Goal: Communication & Community: Answer question/provide support

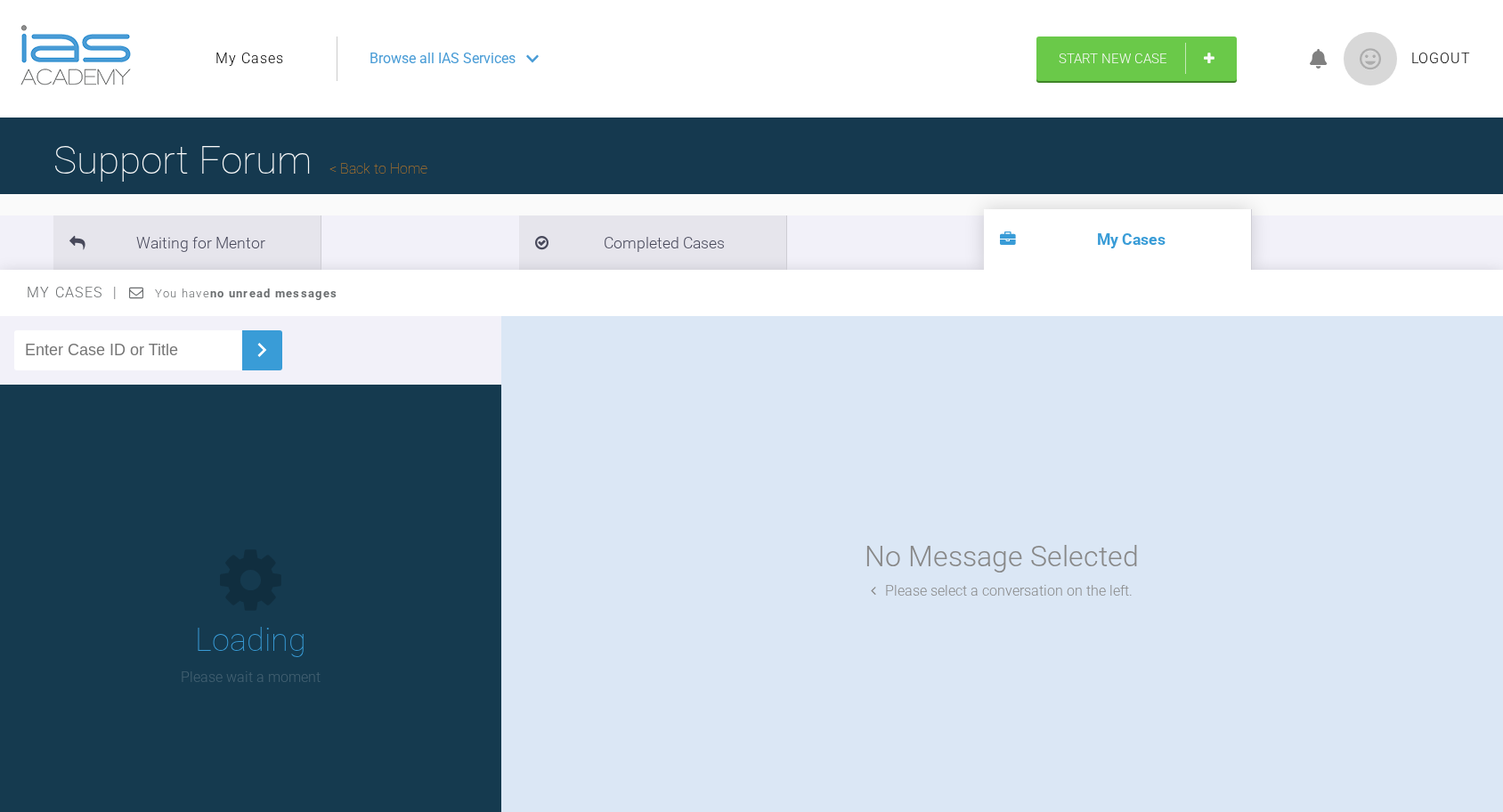
click at [238, 53] on link "My Cases" at bounding box center [249, 58] width 69 height 23
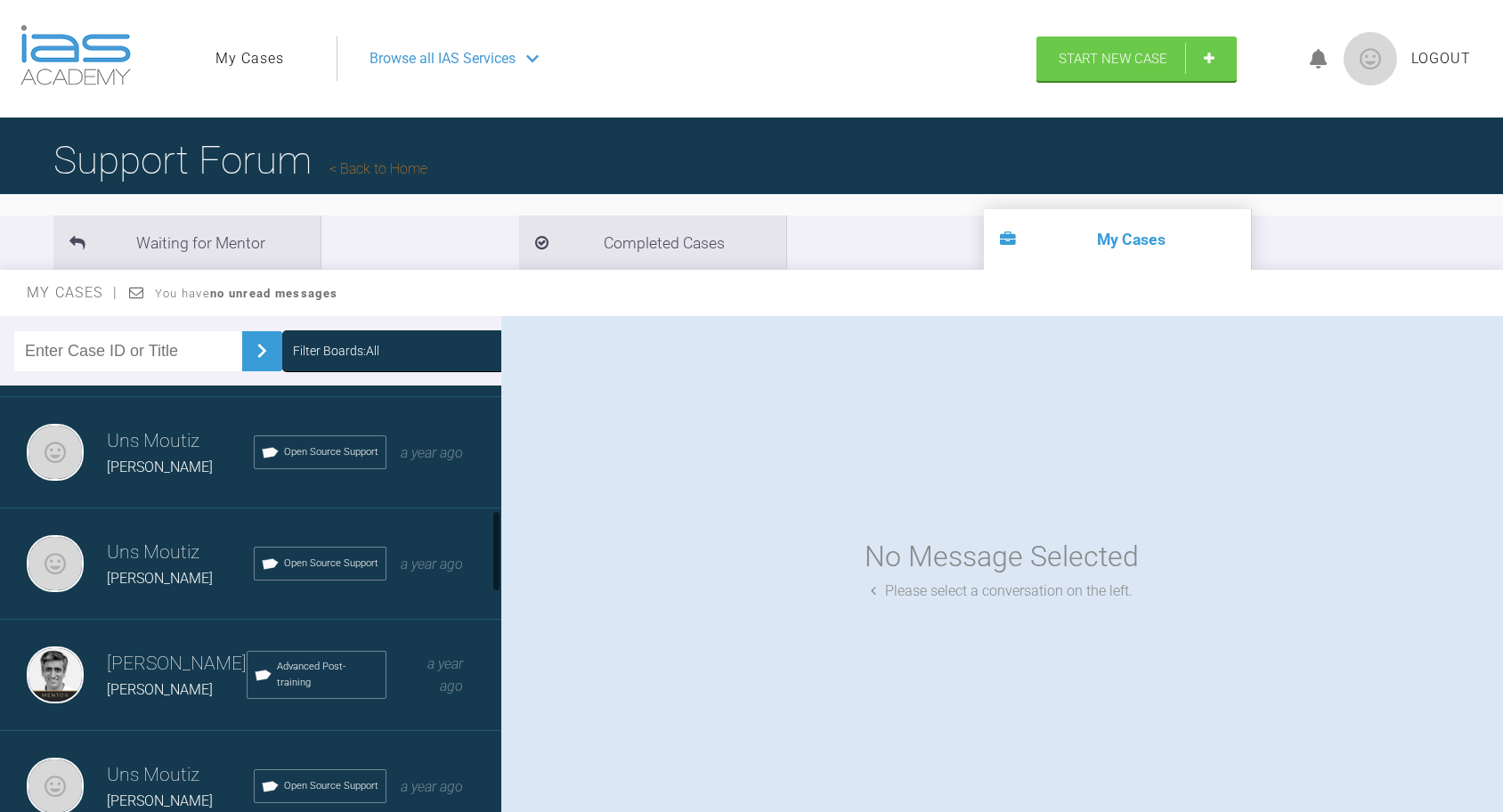
scroll to position [657, 0]
click at [159, 587] on div "Uns Moutiz [PERSON_NAME] P Open Source Support a year ago" at bounding box center [250, 564] width 502 height 111
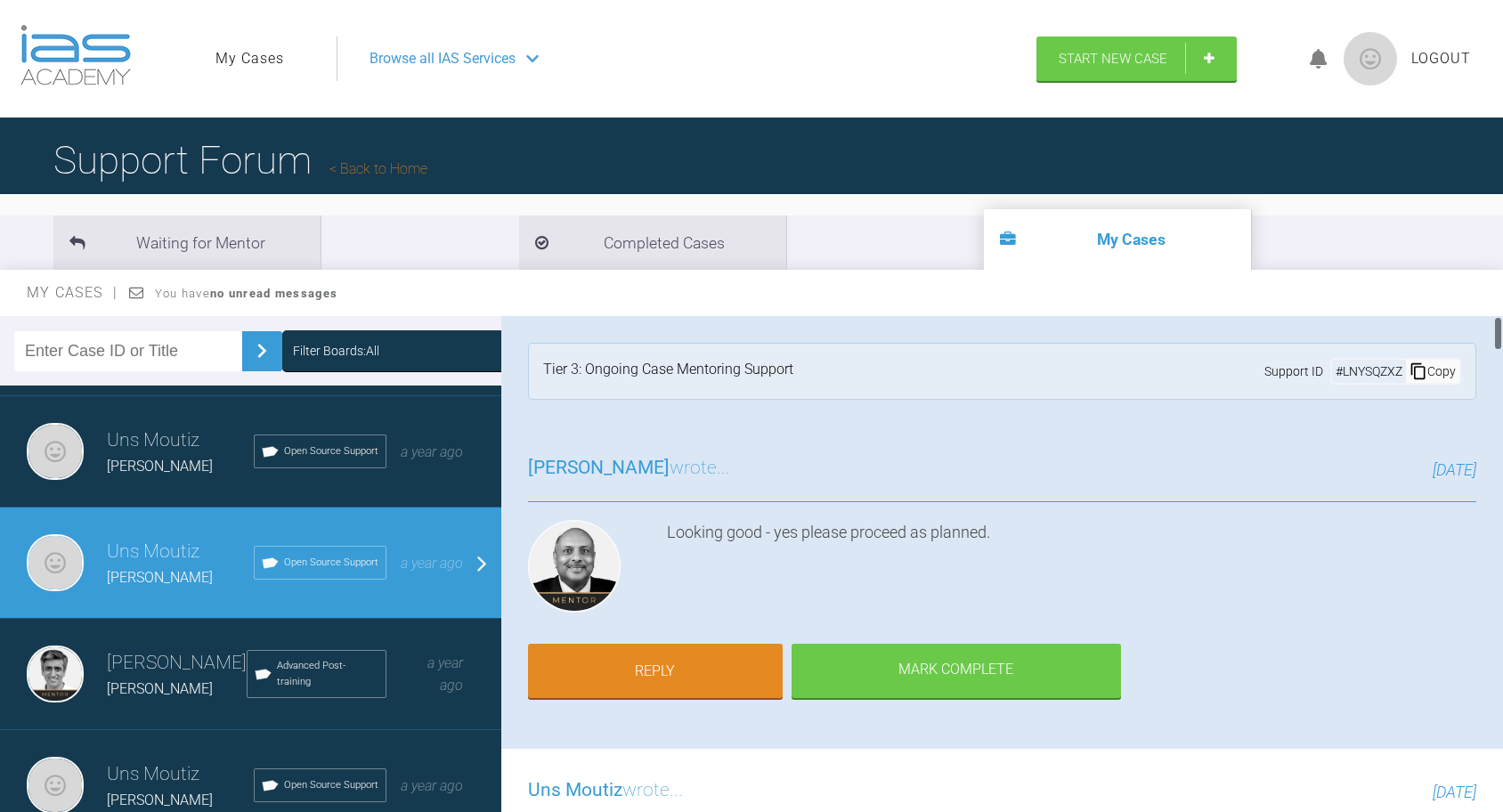
scroll to position [0, 0]
click at [667, 663] on link "Reply" at bounding box center [655, 673] width 255 height 55
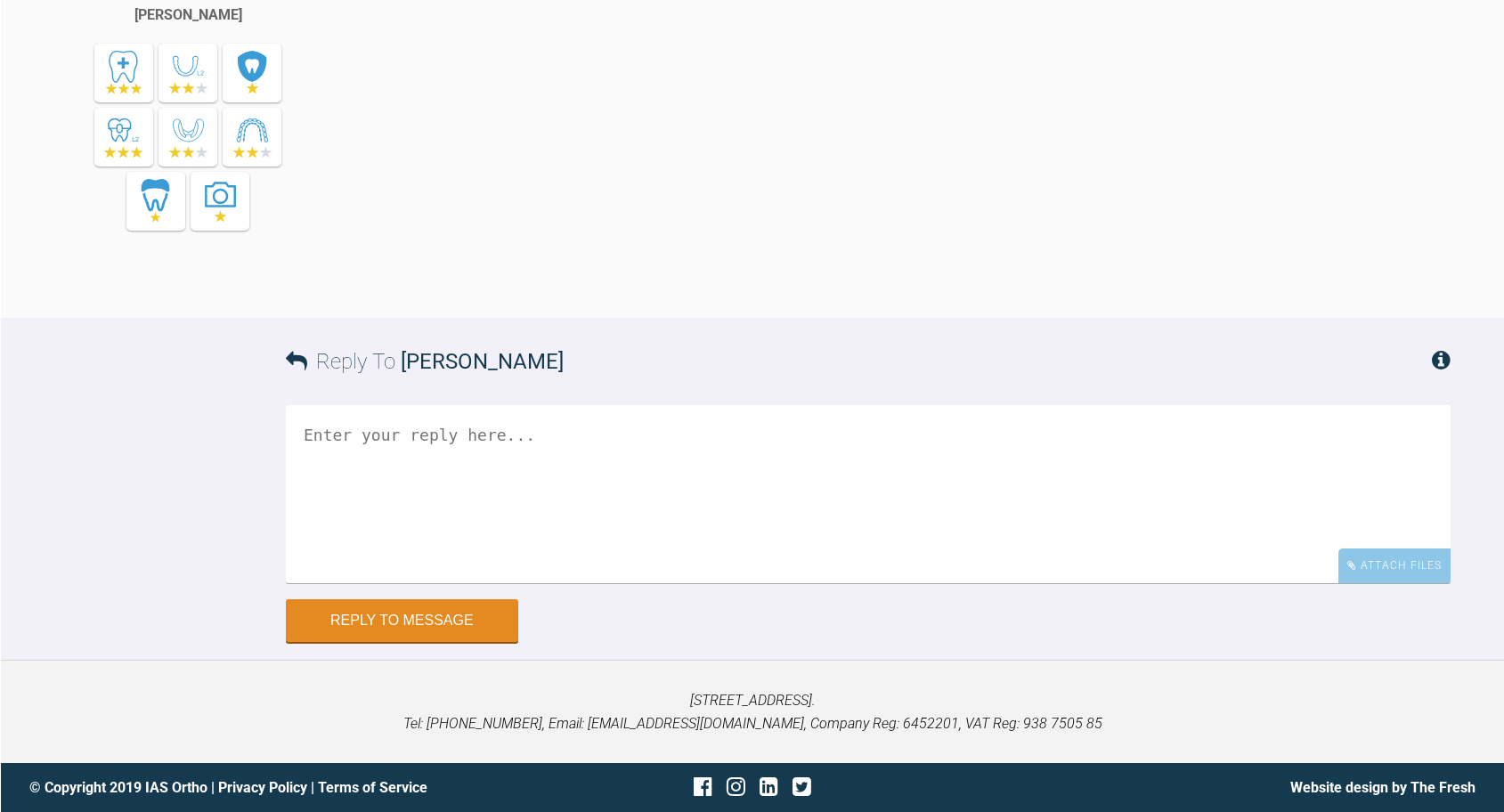
scroll to position [10964, 0]
click at [1398, 570] on div "Attach Files" at bounding box center [1393, 565] width 112 height 35
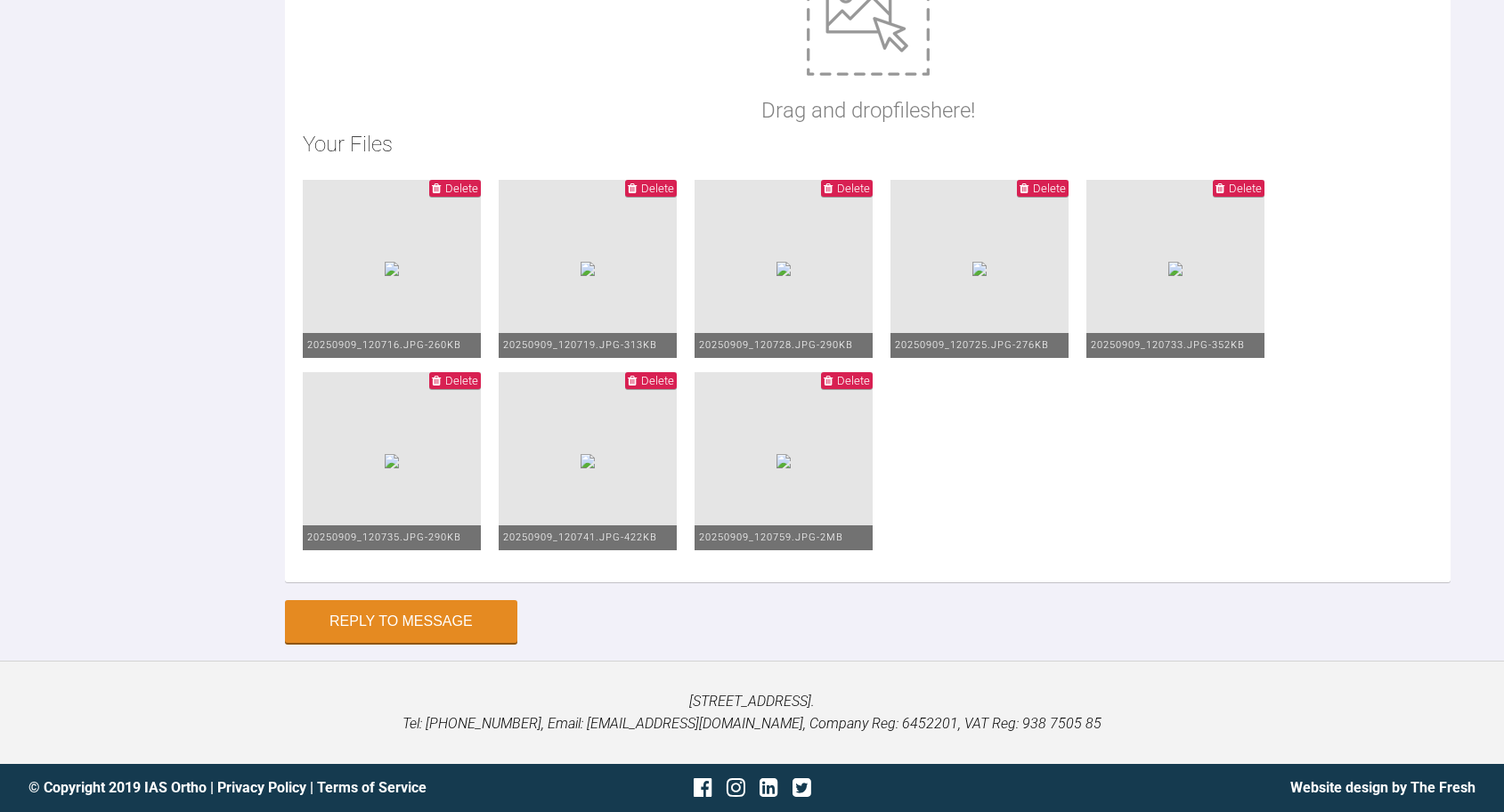
scroll to position [11968, 0]
type textarea "I think the mx midline has corrected, I cannot get the mx/mn to match unless I …"
click at [355, 645] on button "Reply to Message" at bounding box center [401, 623] width 232 height 43
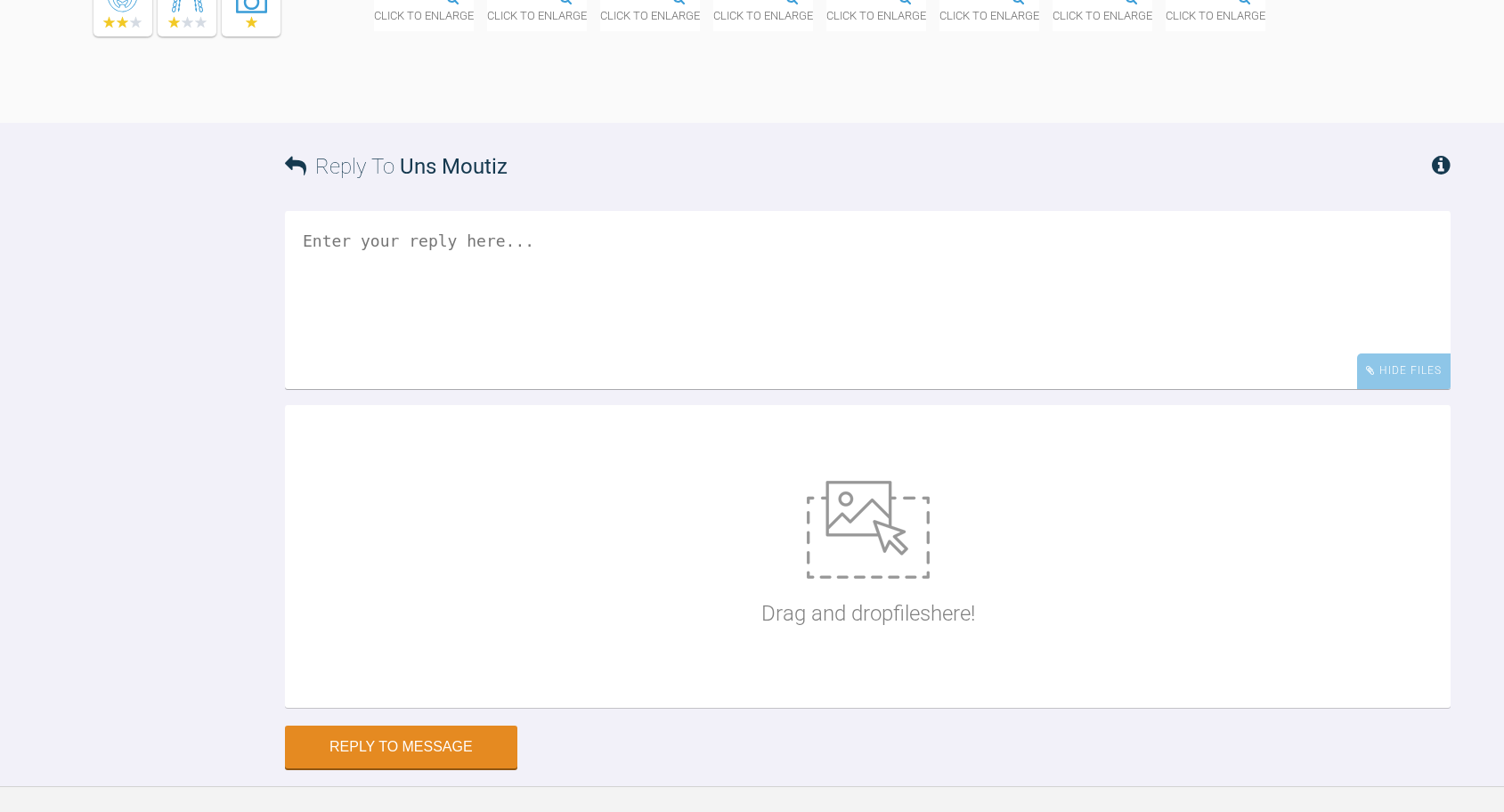
scroll to position [11146, 0]
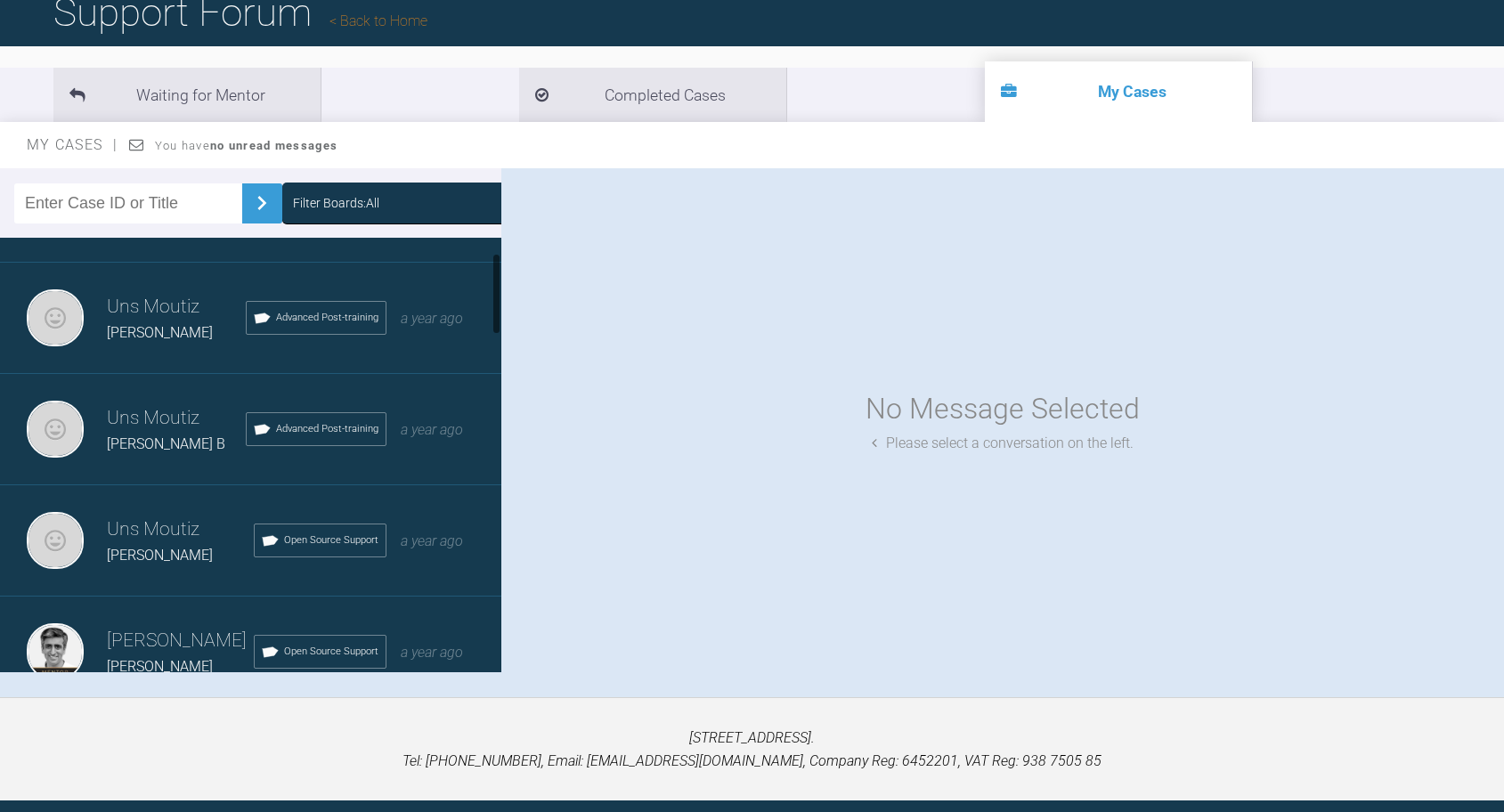
scroll to position [91, 0]
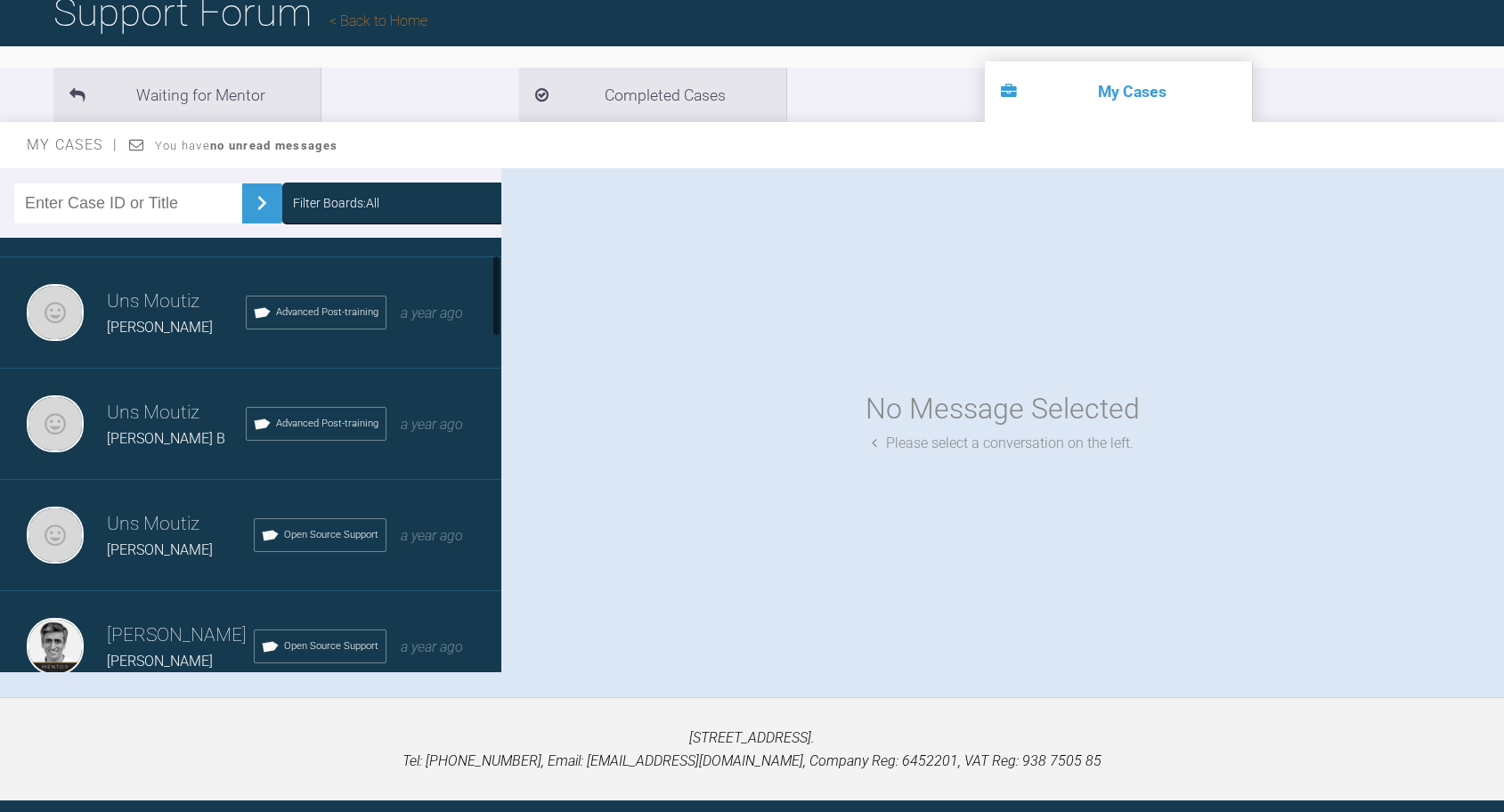
click at [127, 407] on h3 "Uns Moutiz" at bounding box center [176, 413] width 139 height 30
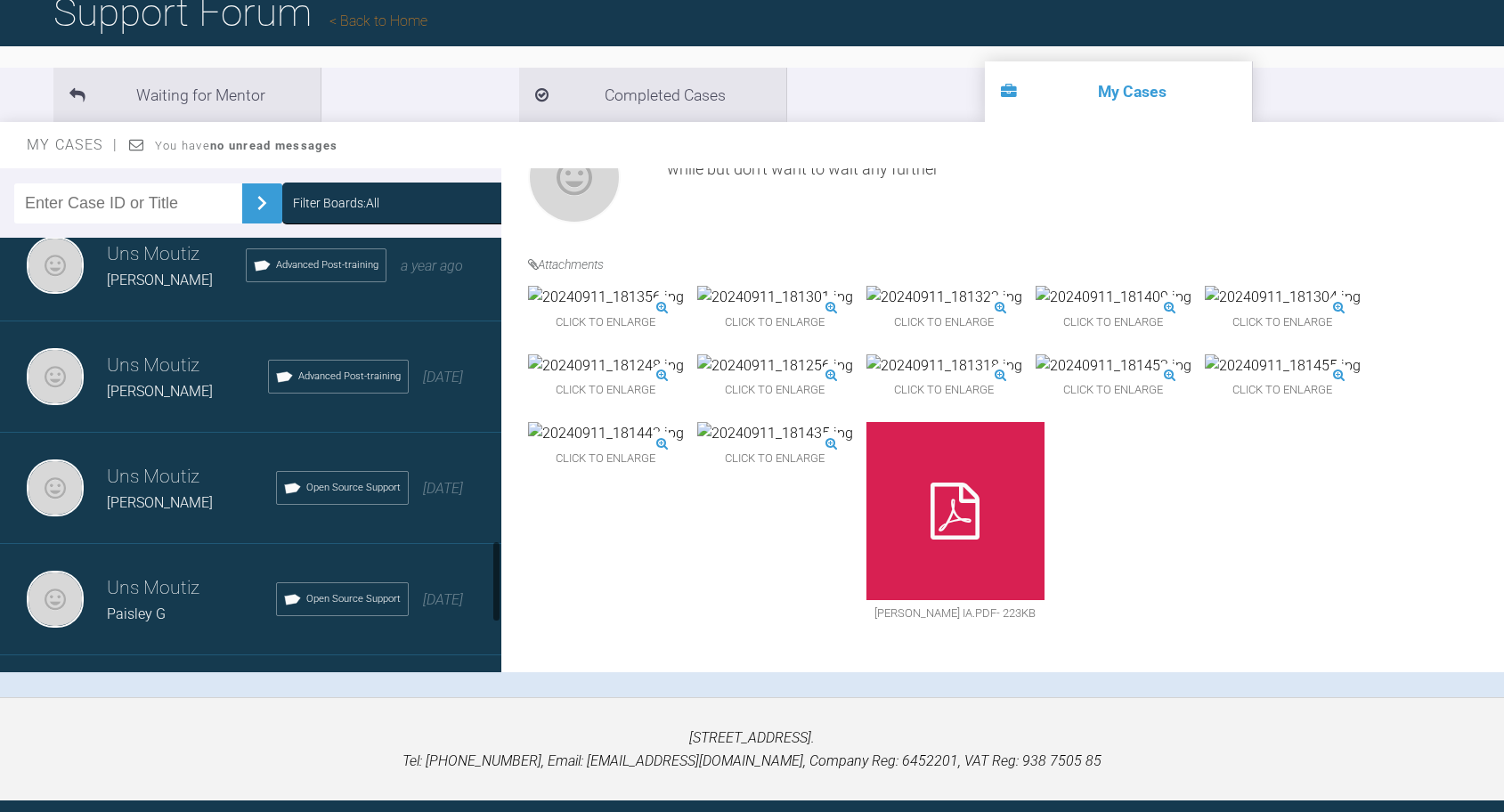
scroll to position [1582, 0]
click at [142, 349] on div "Uns Moutiz Danielle T Advanced Post-training 2 years ago" at bounding box center [250, 381] width 502 height 111
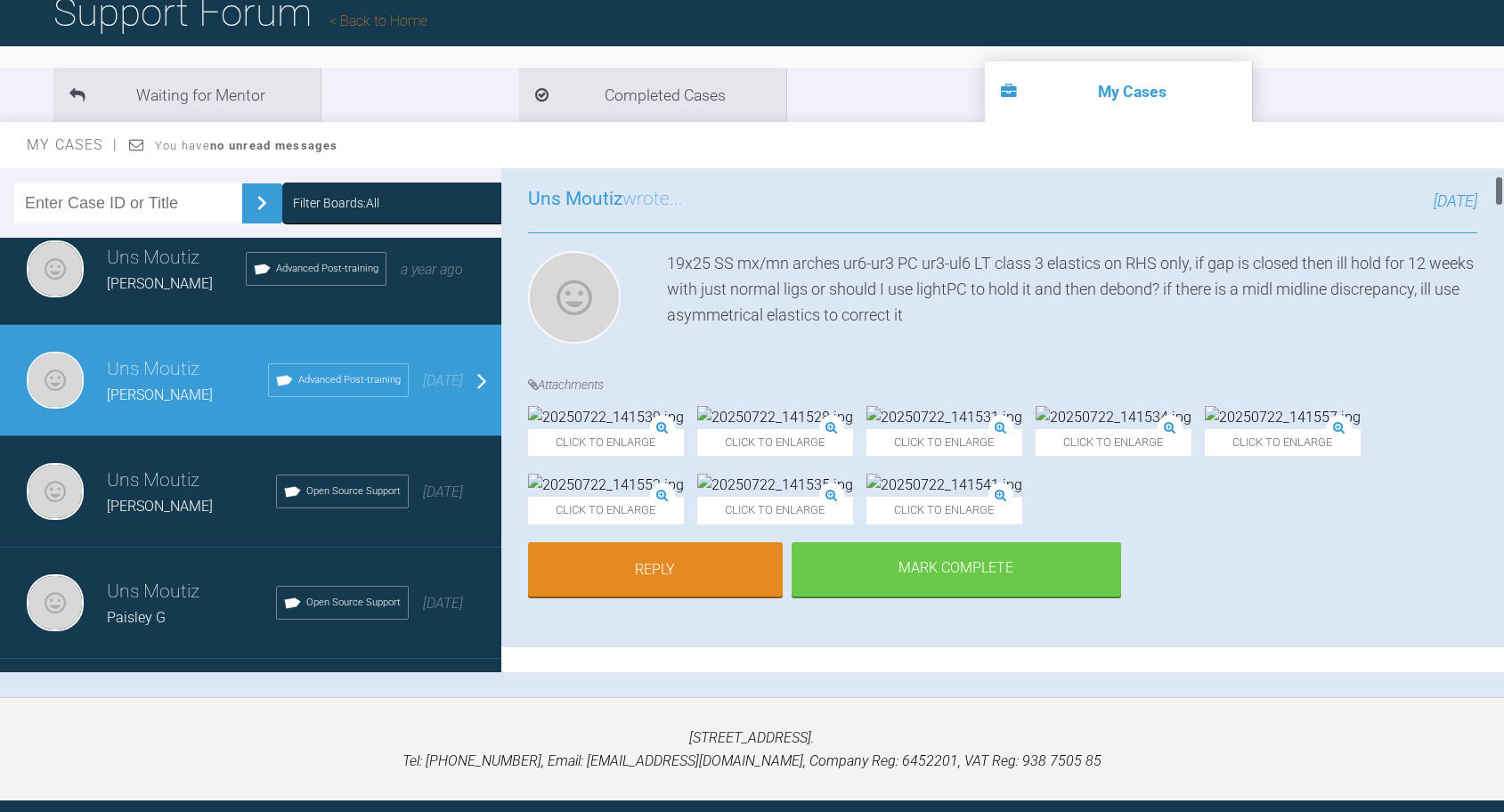
scroll to position [122, 0]
click at [610, 428] on img at bounding box center [606, 416] width 156 height 23
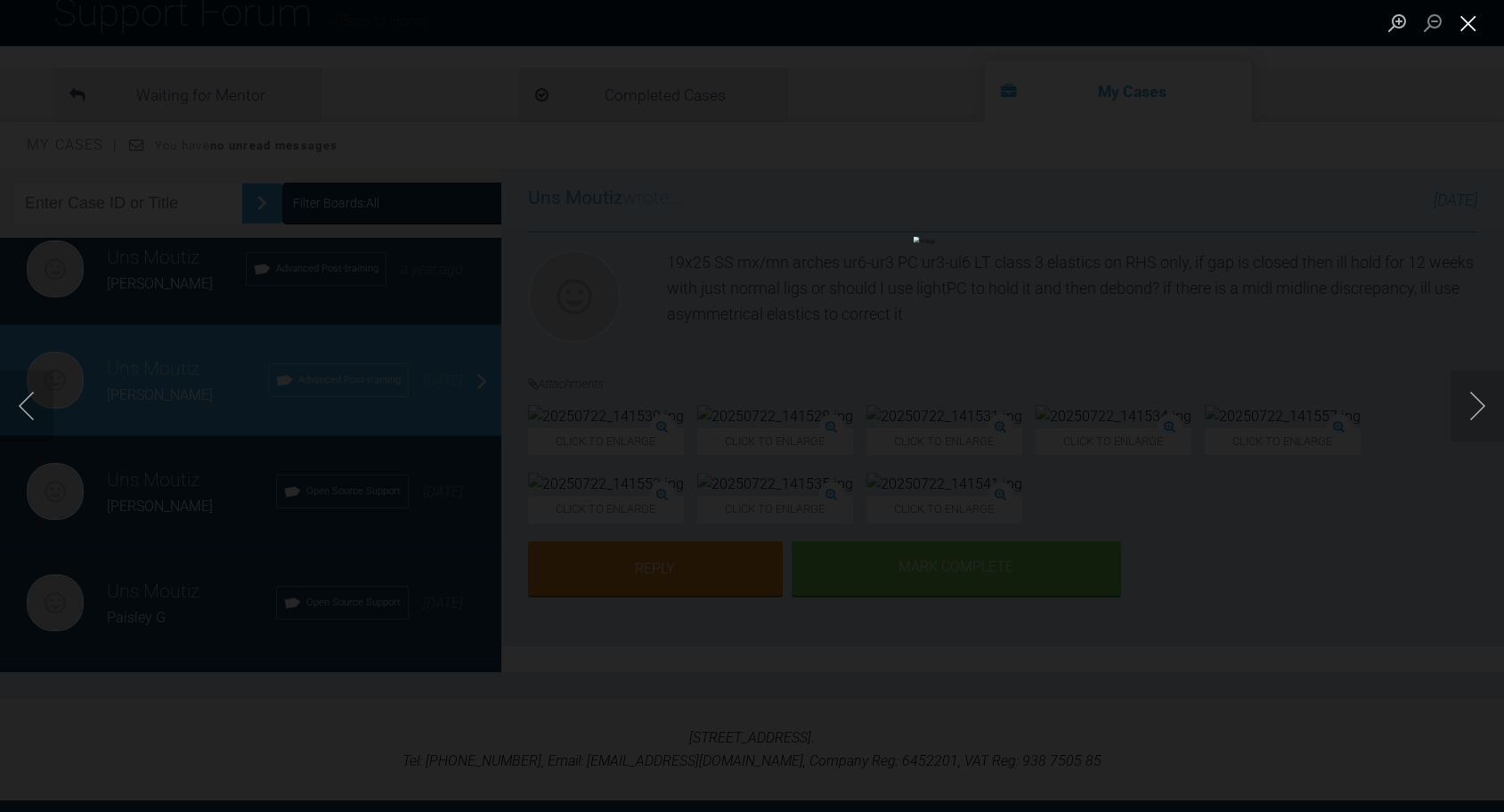
click at [1468, 38] on button "Close lightbox" at bounding box center [1468, 23] width 36 height 31
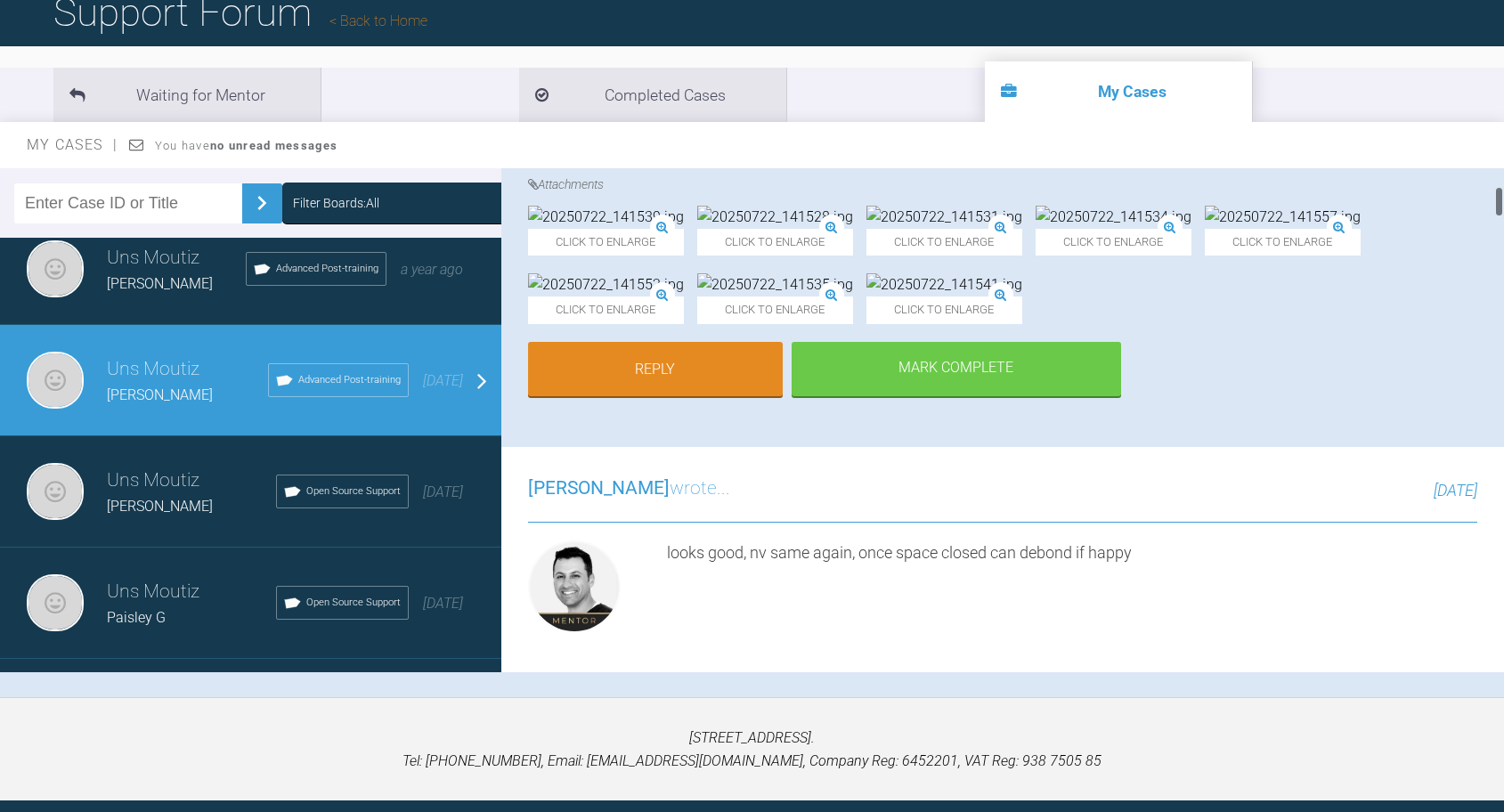
scroll to position [375, 0]
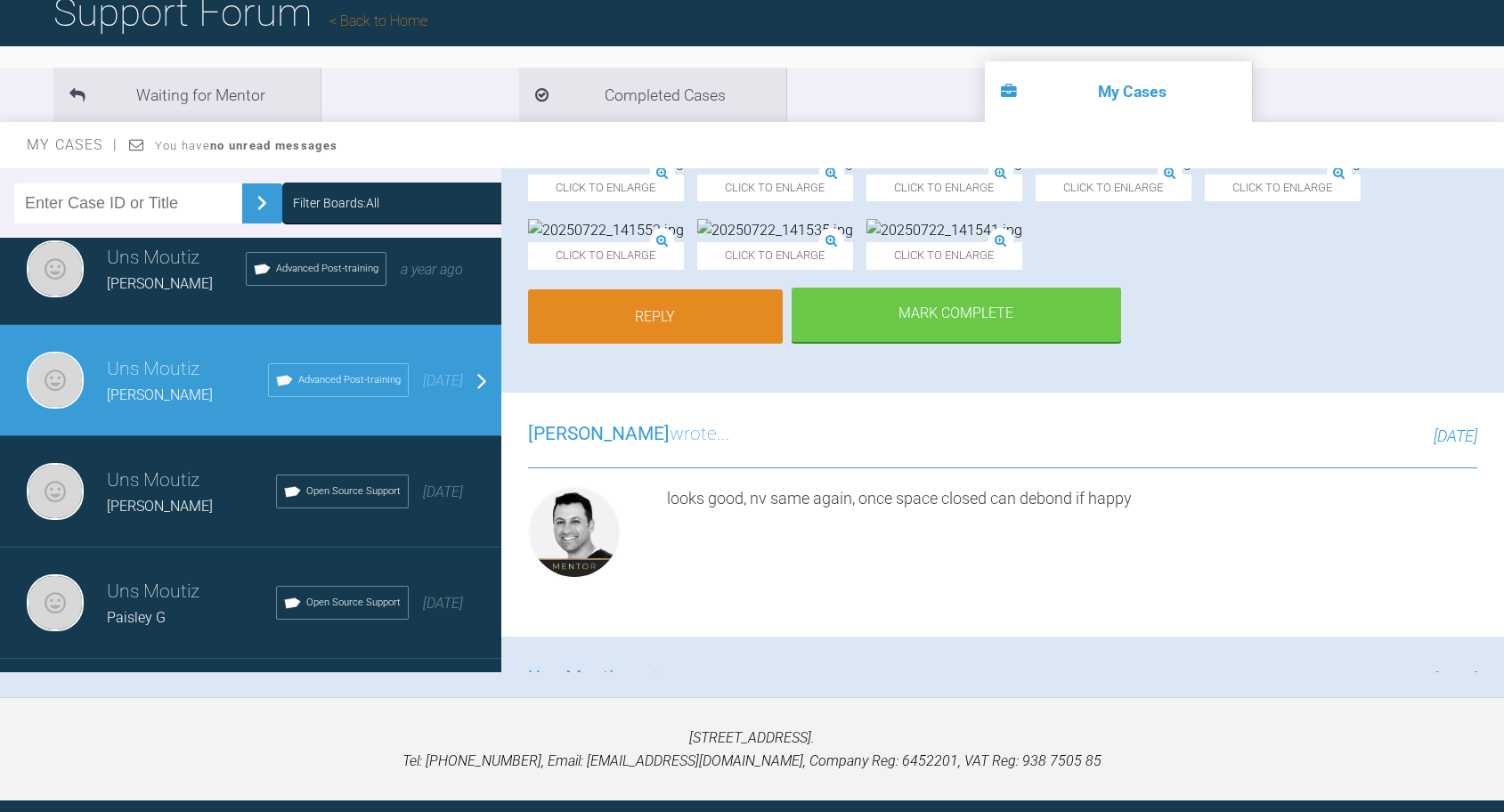
click at [723, 344] on link "Reply" at bounding box center [655, 317] width 255 height 55
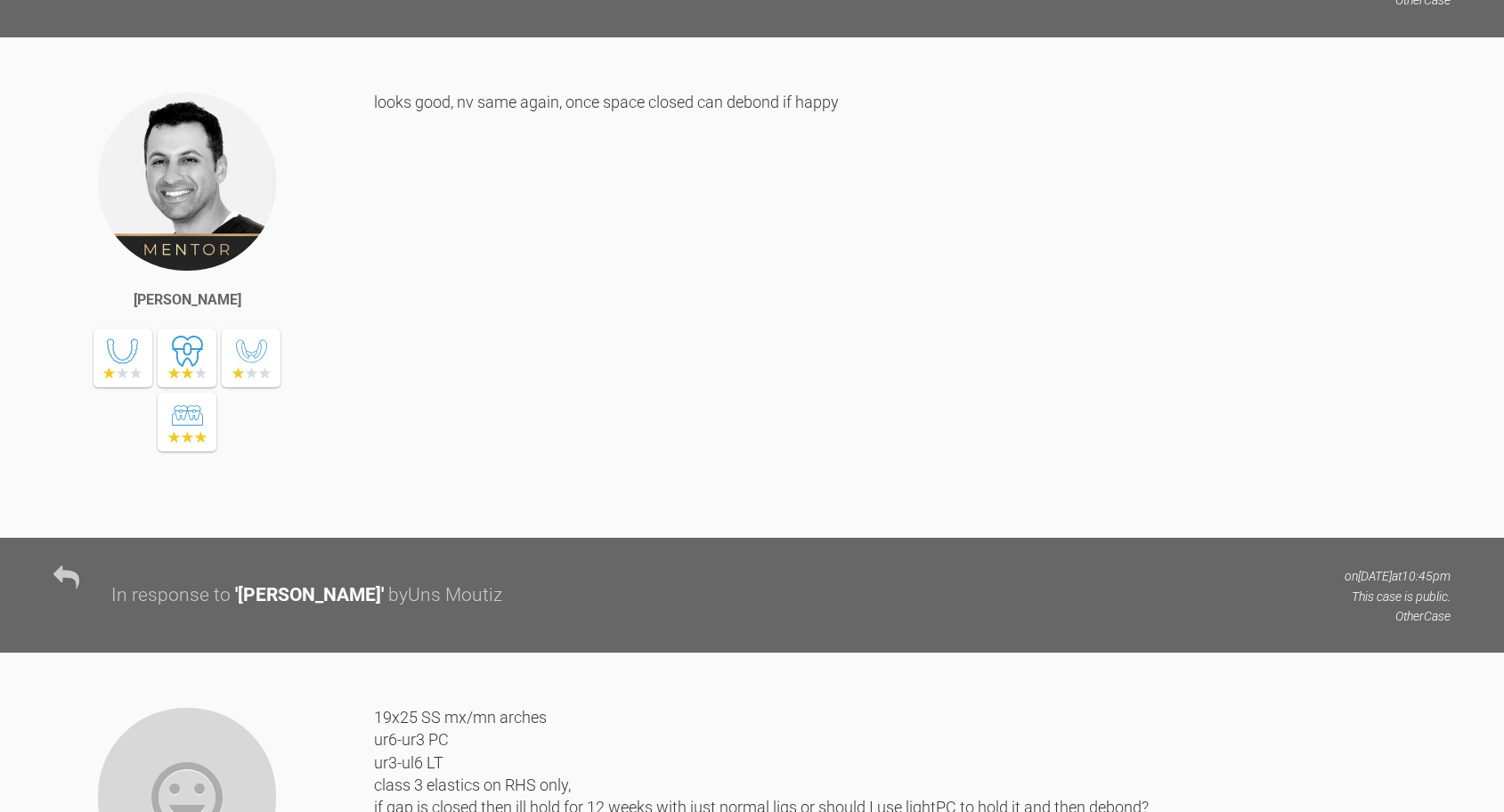
scroll to position [11866, 0]
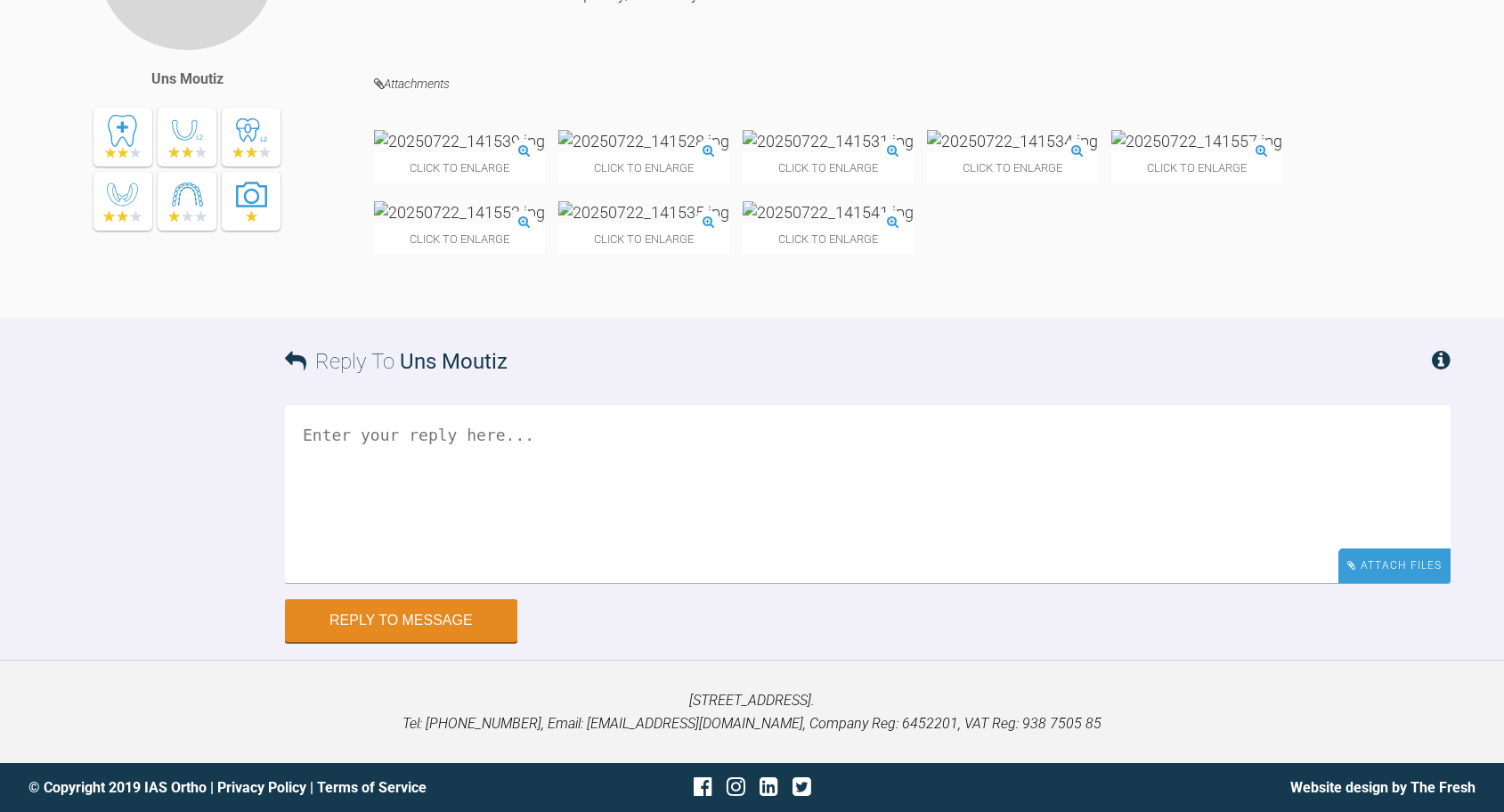
click at [1396, 555] on div "Attach Files" at bounding box center [1394, 565] width 112 height 35
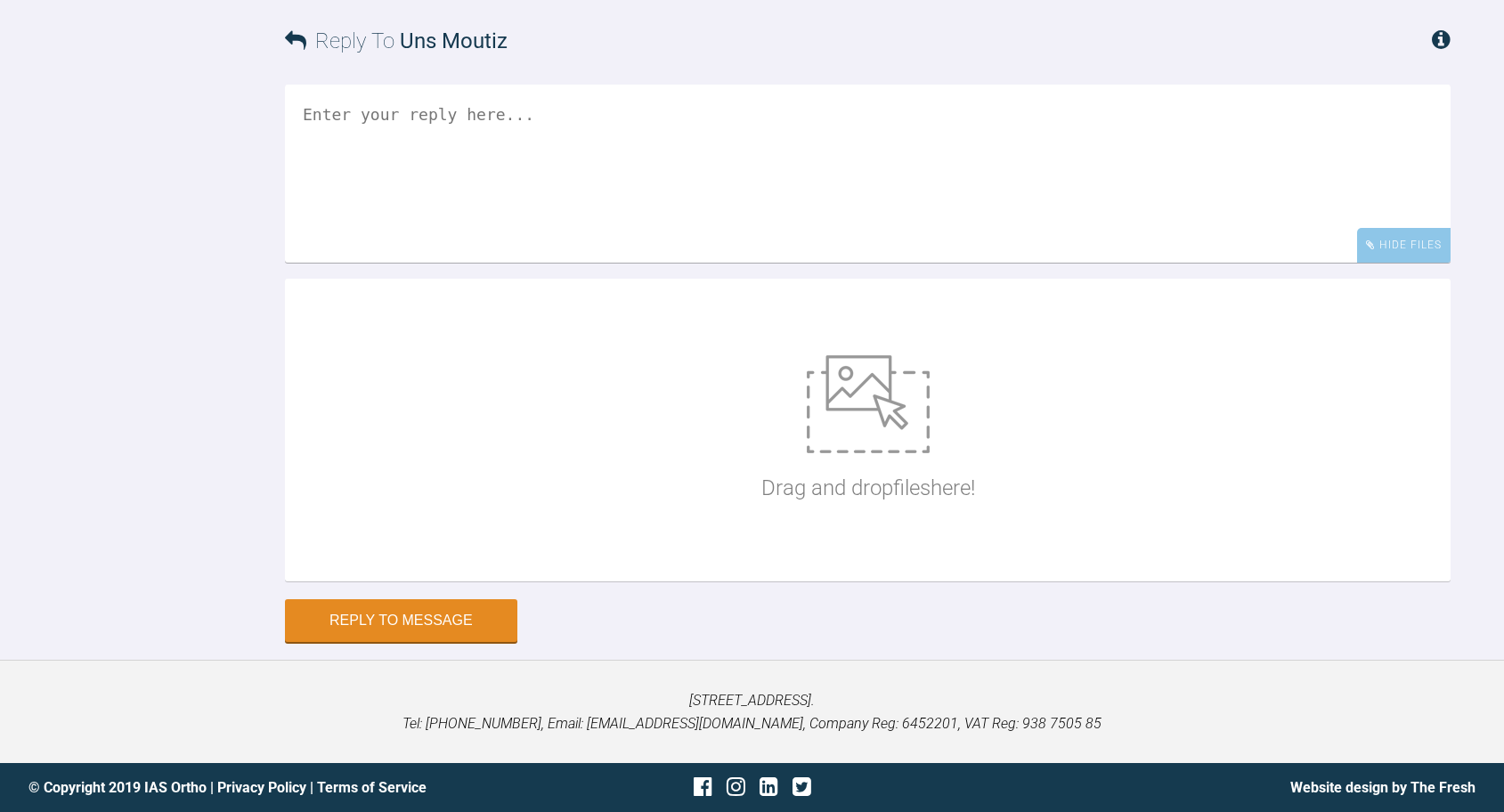
click at [891, 263] on textarea at bounding box center [868, 174] width 1166 height 178
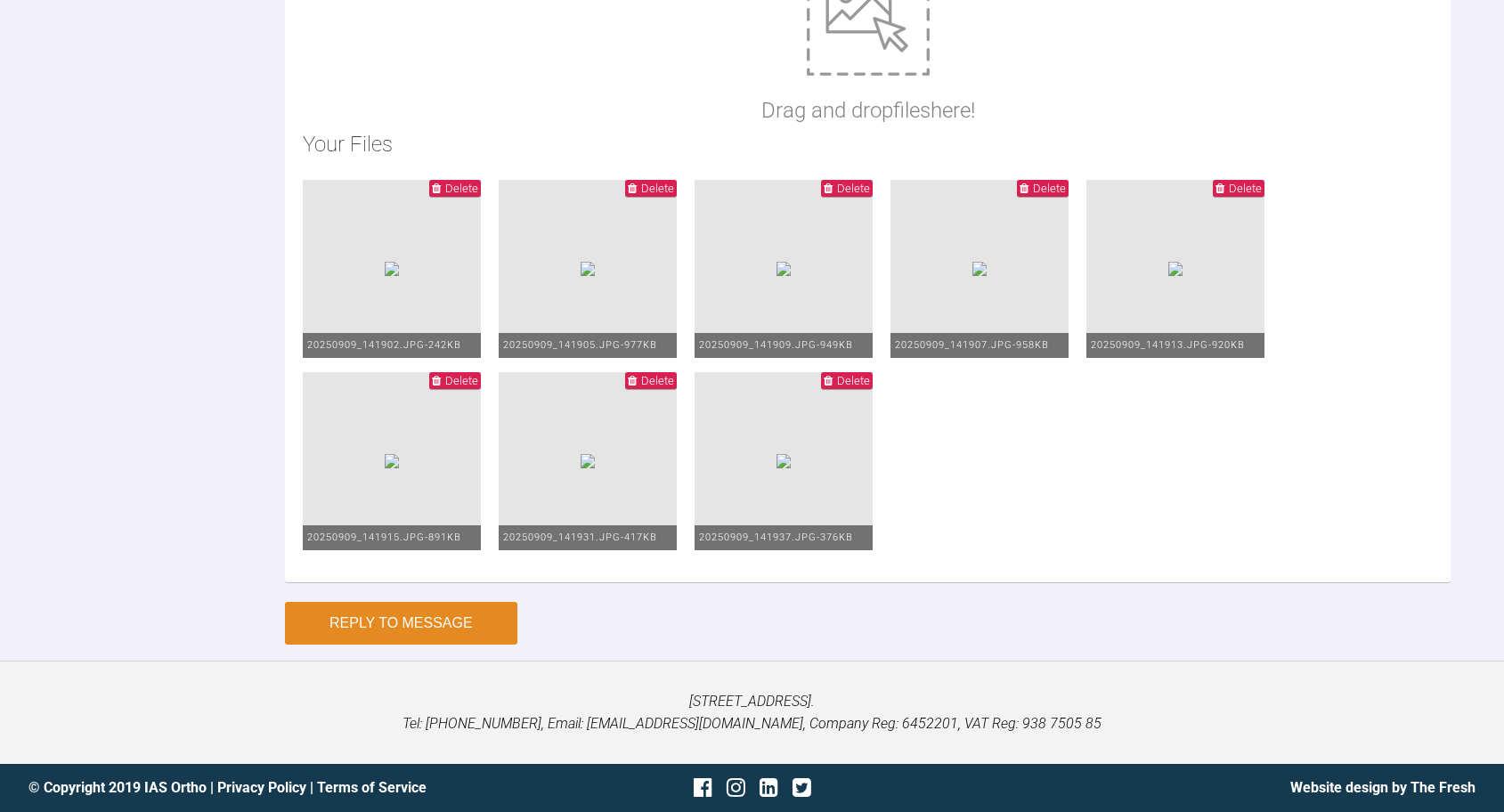
type textarea "19x25 ss max, PC to code gap, once the gap is gone, I will move to light PC and…"
click at [392, 628] on button "Reply to Message" at bounding box center [401, 623] width 232 height 43
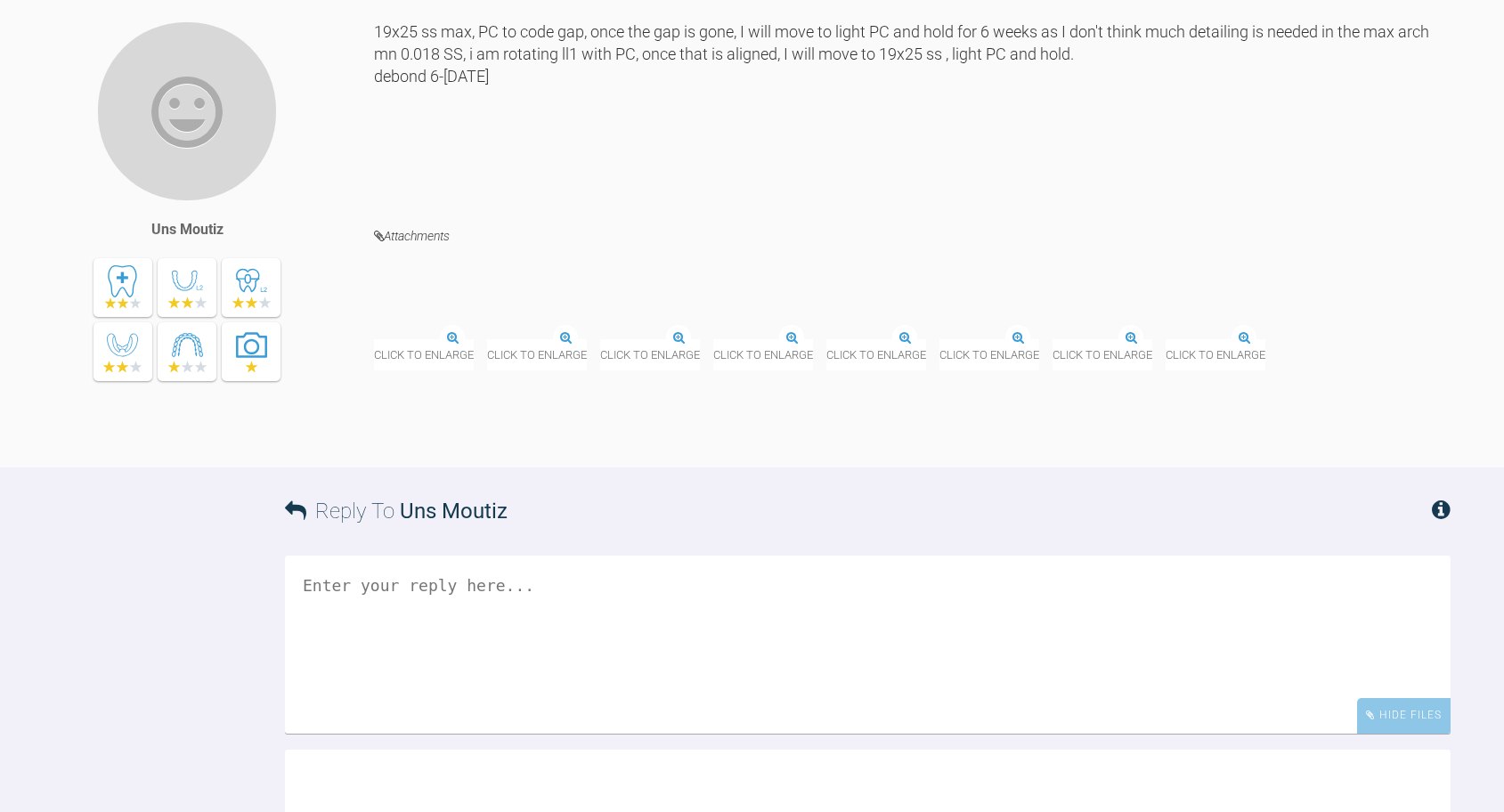
scroll to position [10492, 0]
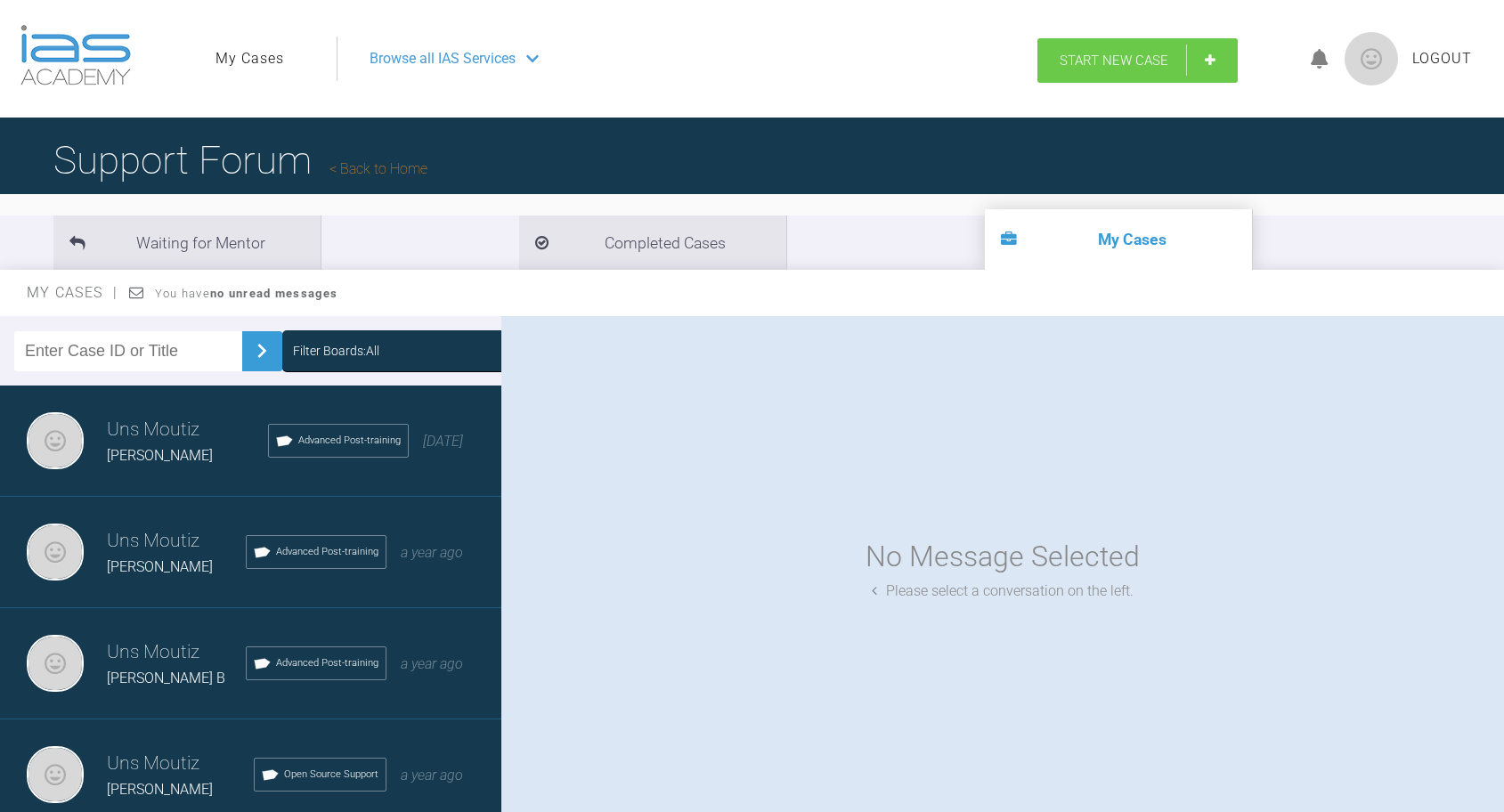
click at [1115, 69] on link "Start New Case" at bounding box center [1137, 60] width 200 height 45
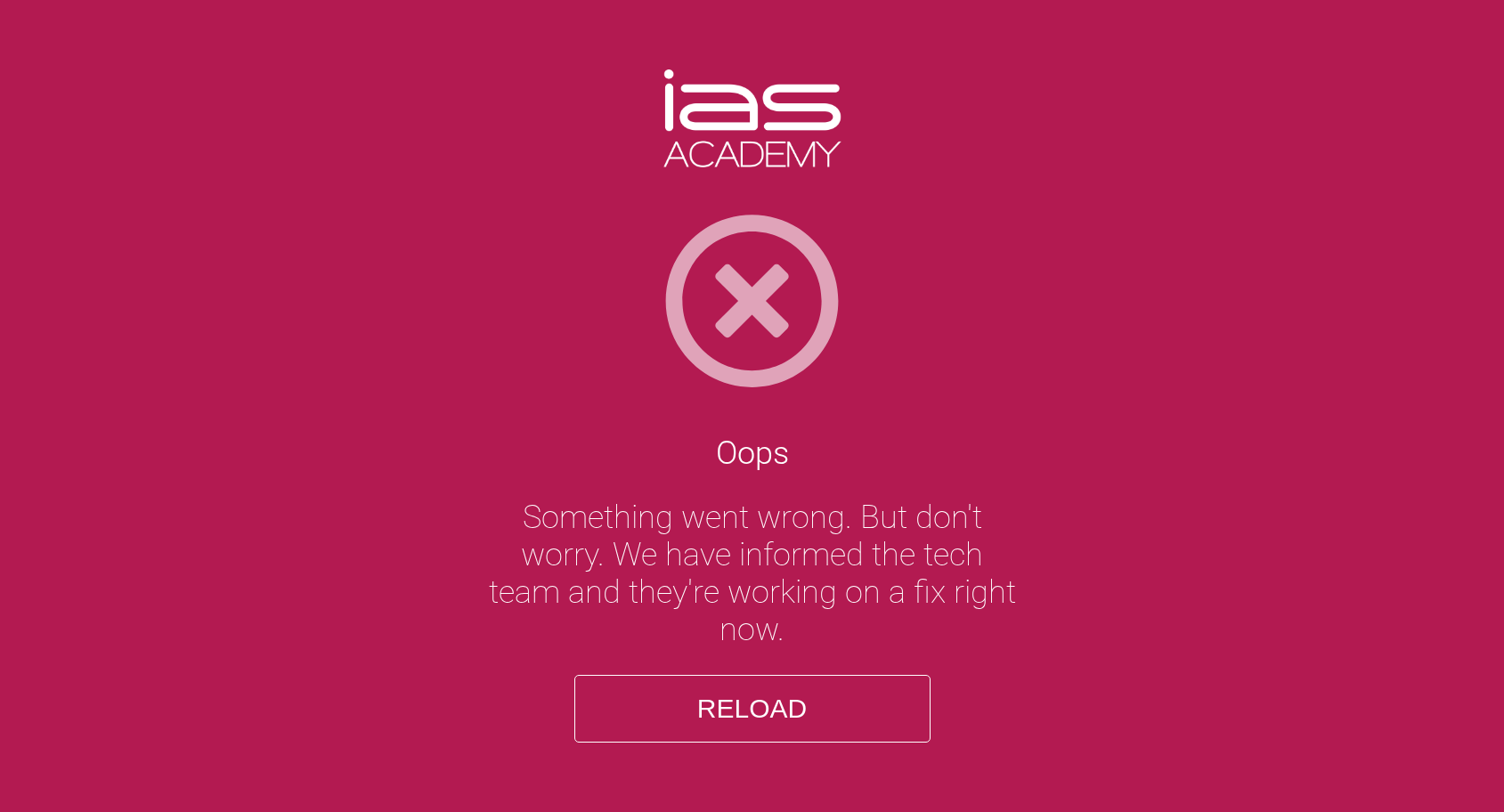
click at [714, 736] on button "Reload" at bounding box center [753, 709] width 356 height 68
click at [736, 704] on button "Reload" at bounding box center [753, 709] width 356 height 68
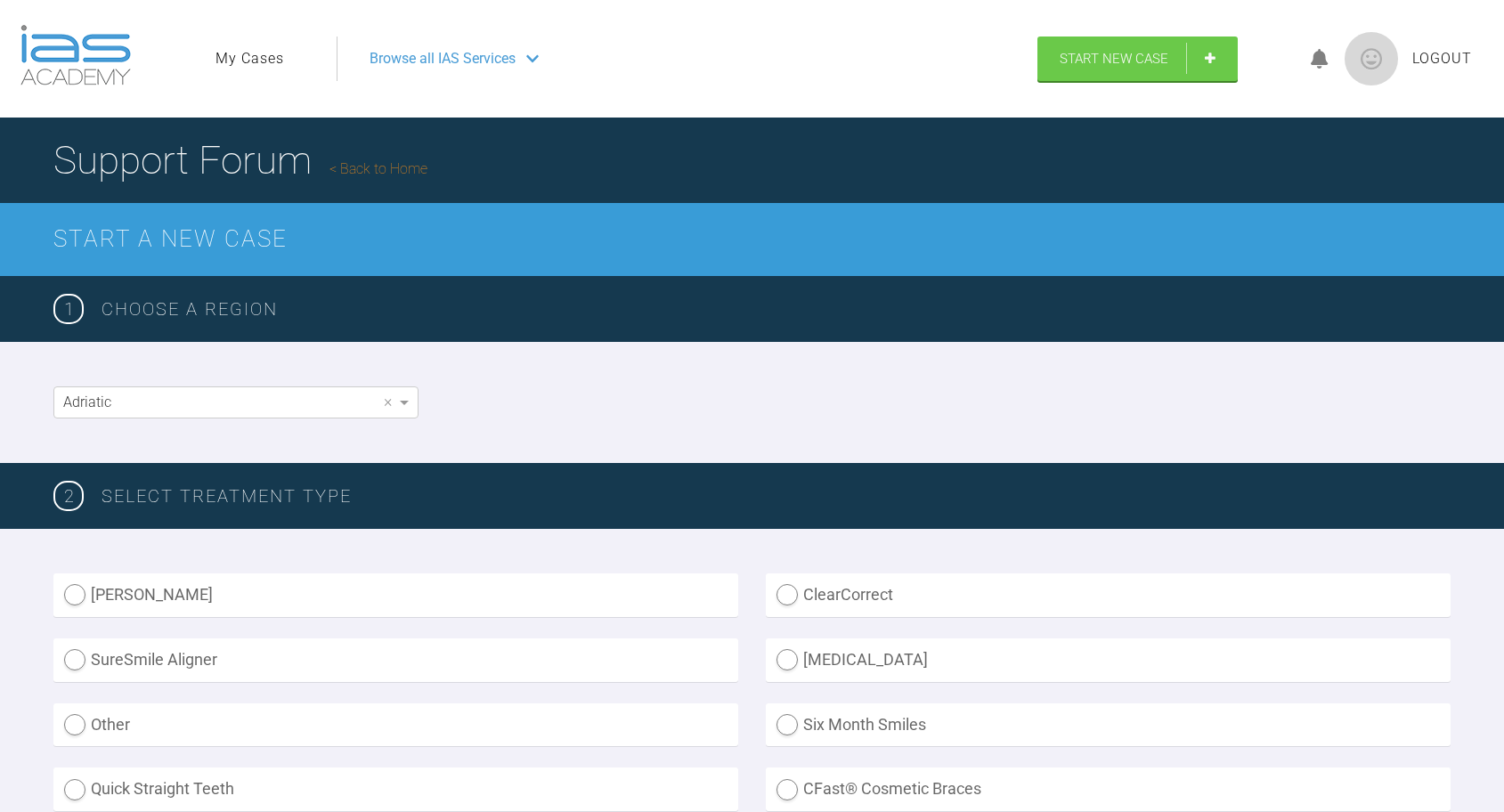
click at [1106, 81] on header "My Cases Logout Browse all IAS Services Start New Case Logout" at bounding box center [752, 58] width 1504 height 118
click at [1103, 65] on span "Start New Case" at bounding box center [1114, 61] width 109 height 16
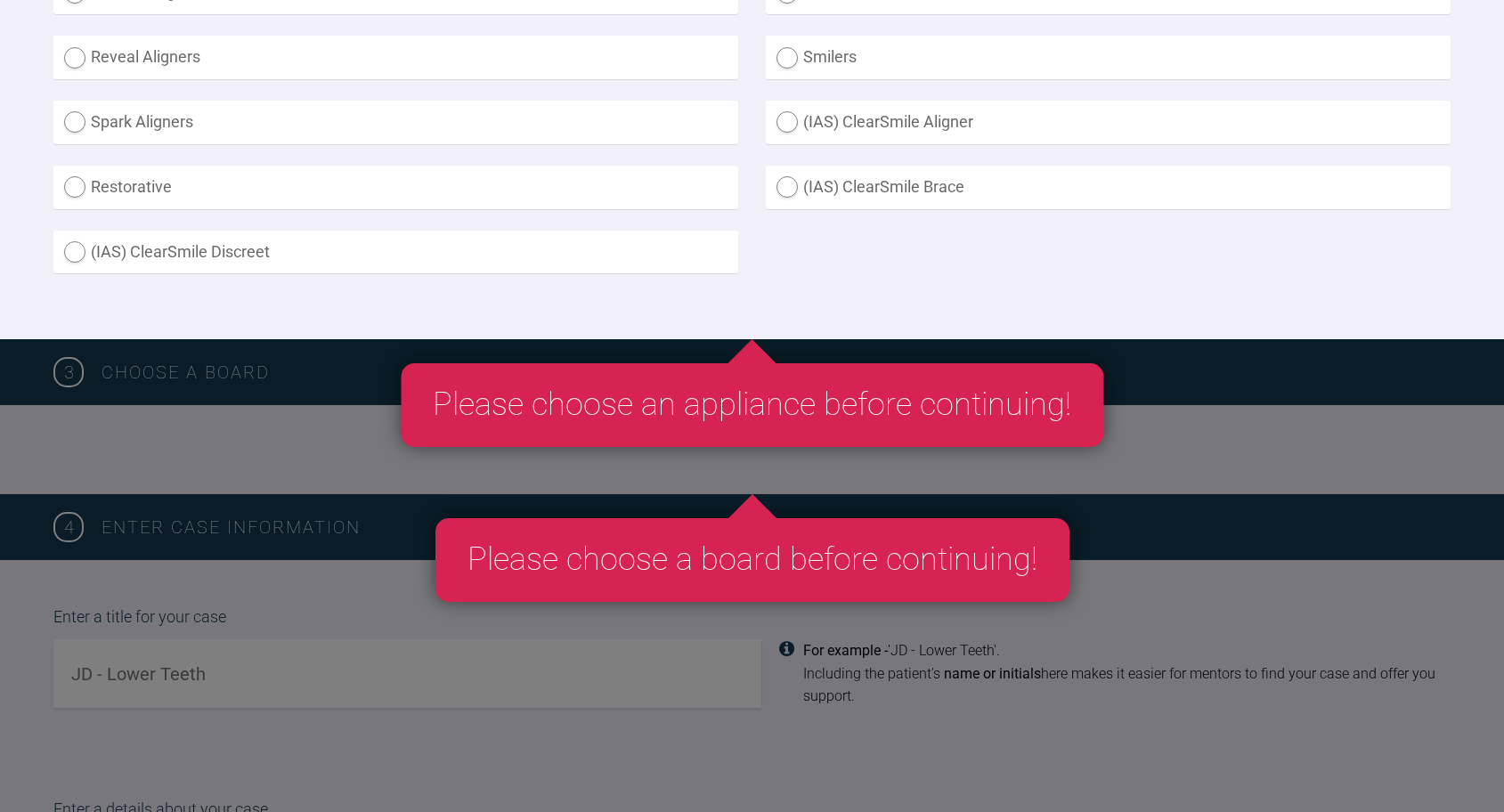
scroll to position [793, 0]
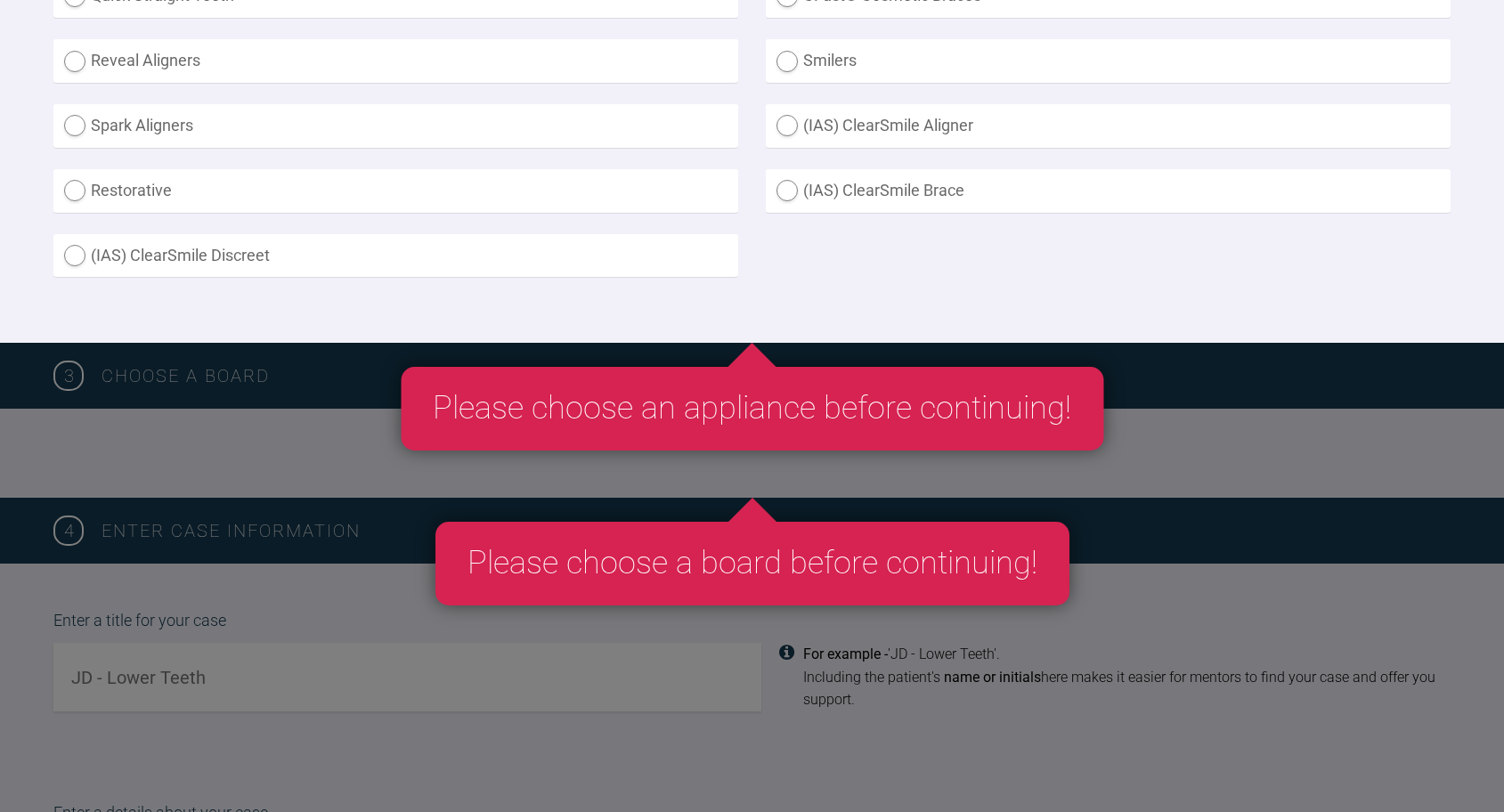
click at [245, 206] on label "Restorative" at bounding box center [395, 191] width 684 height 44
radio input "true"
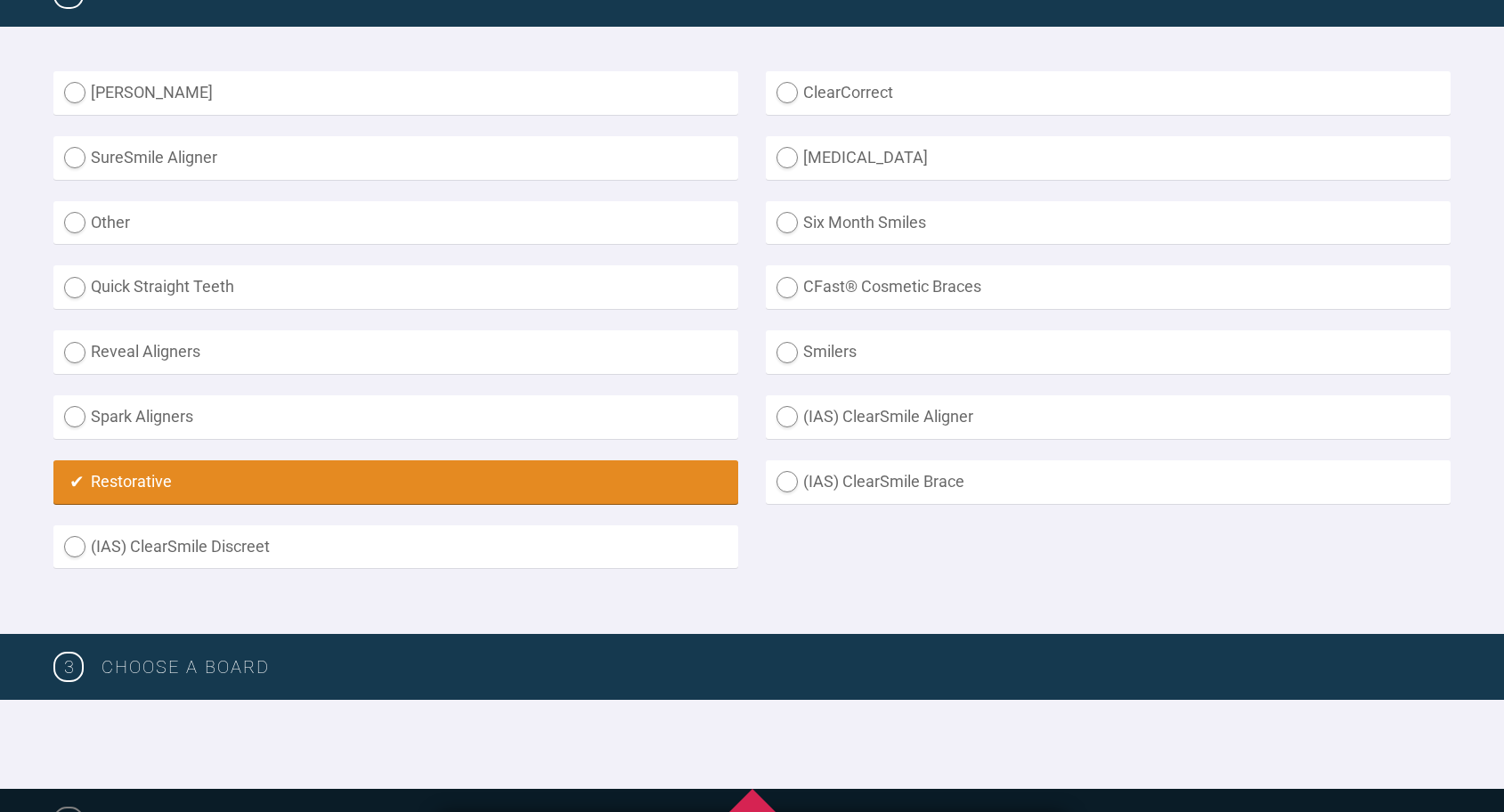
scroll to position [496, 0]
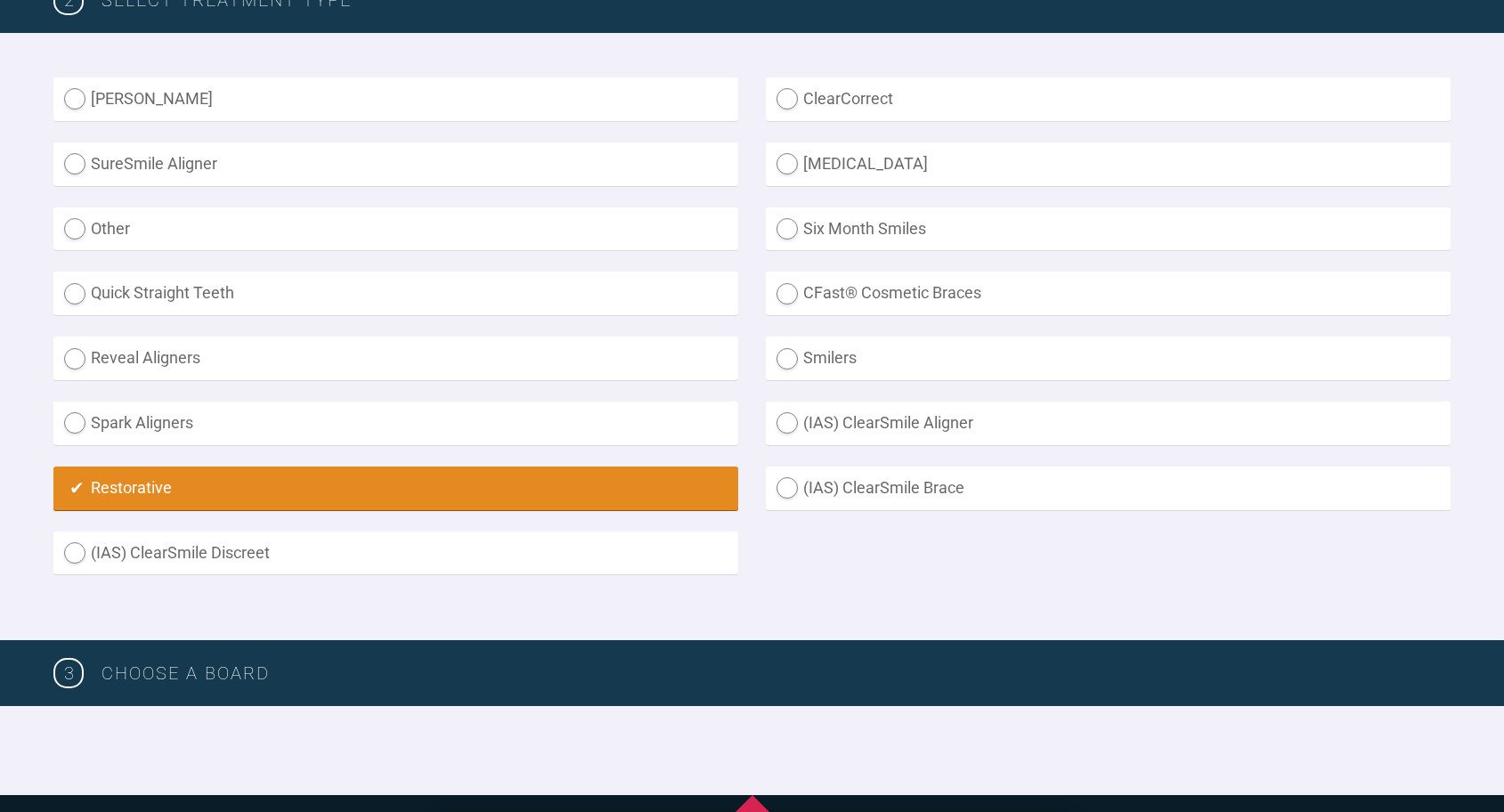
click at [233, 237] on label "Other" at bounding box center [395, 229] width 684 height 44
radio input "true"
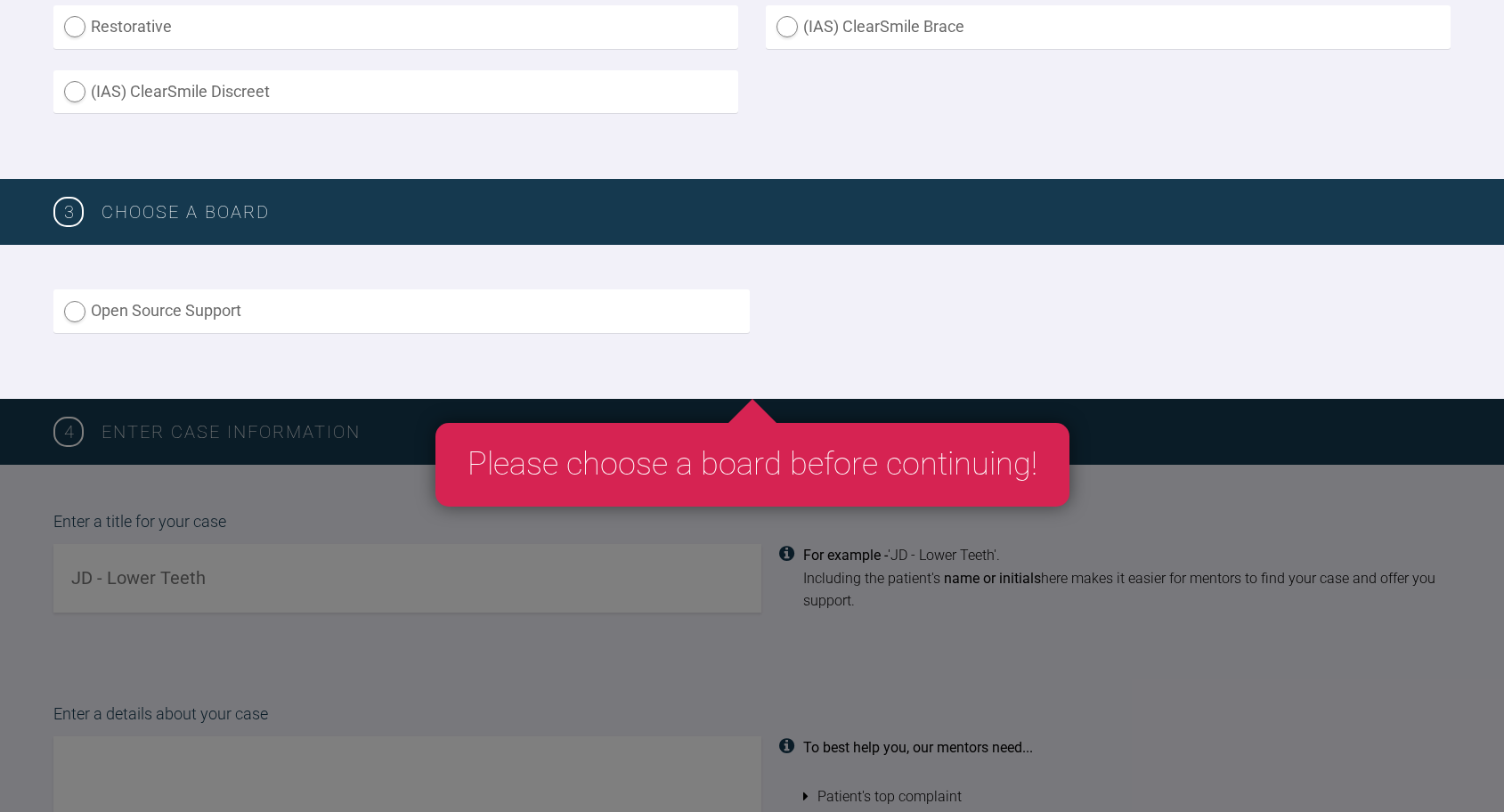
scroll to position [857, 0]
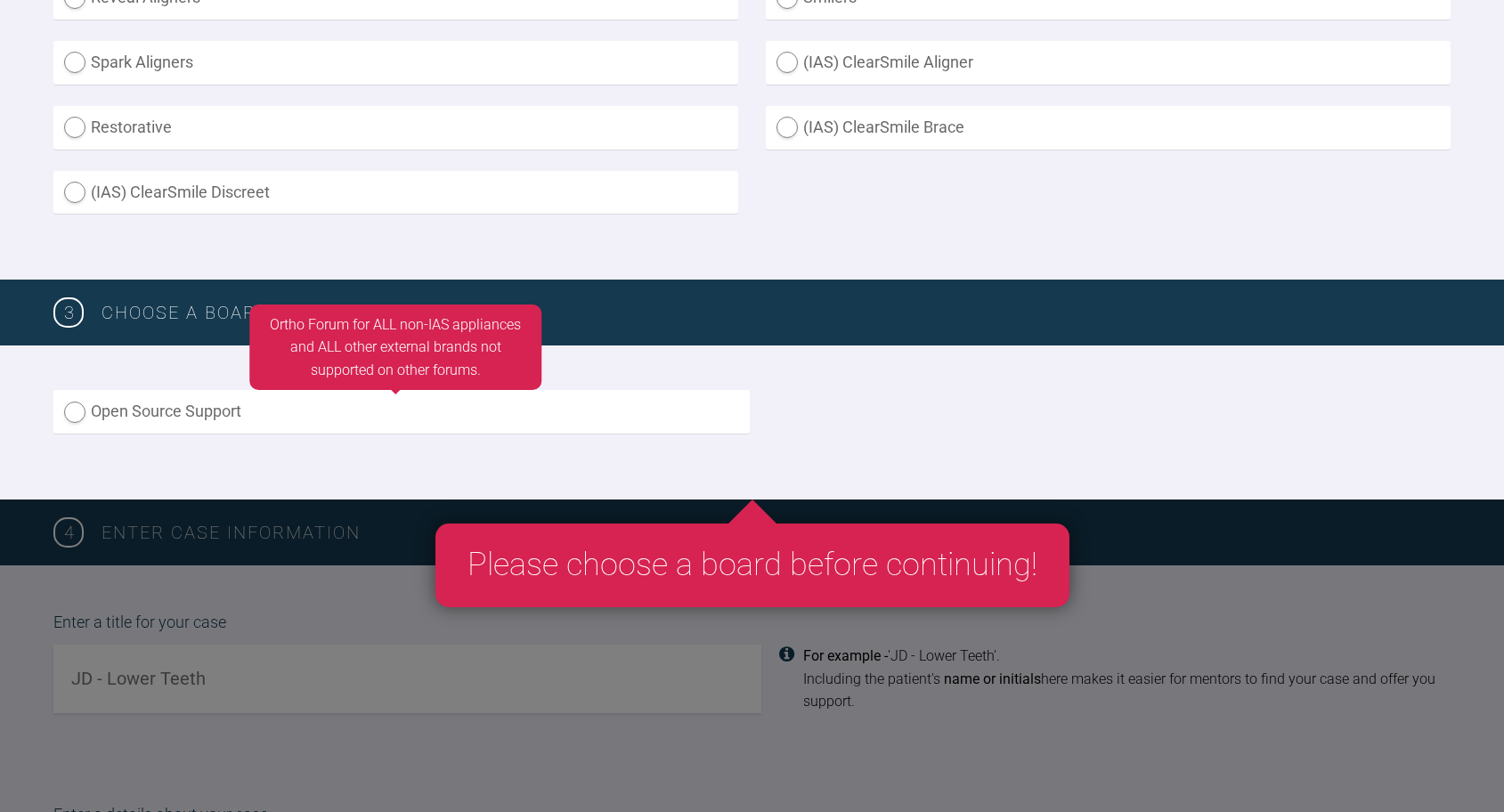
click at [228, 390] on label "Open Source Support" at bounding box center [401, 412] width 696 height 44
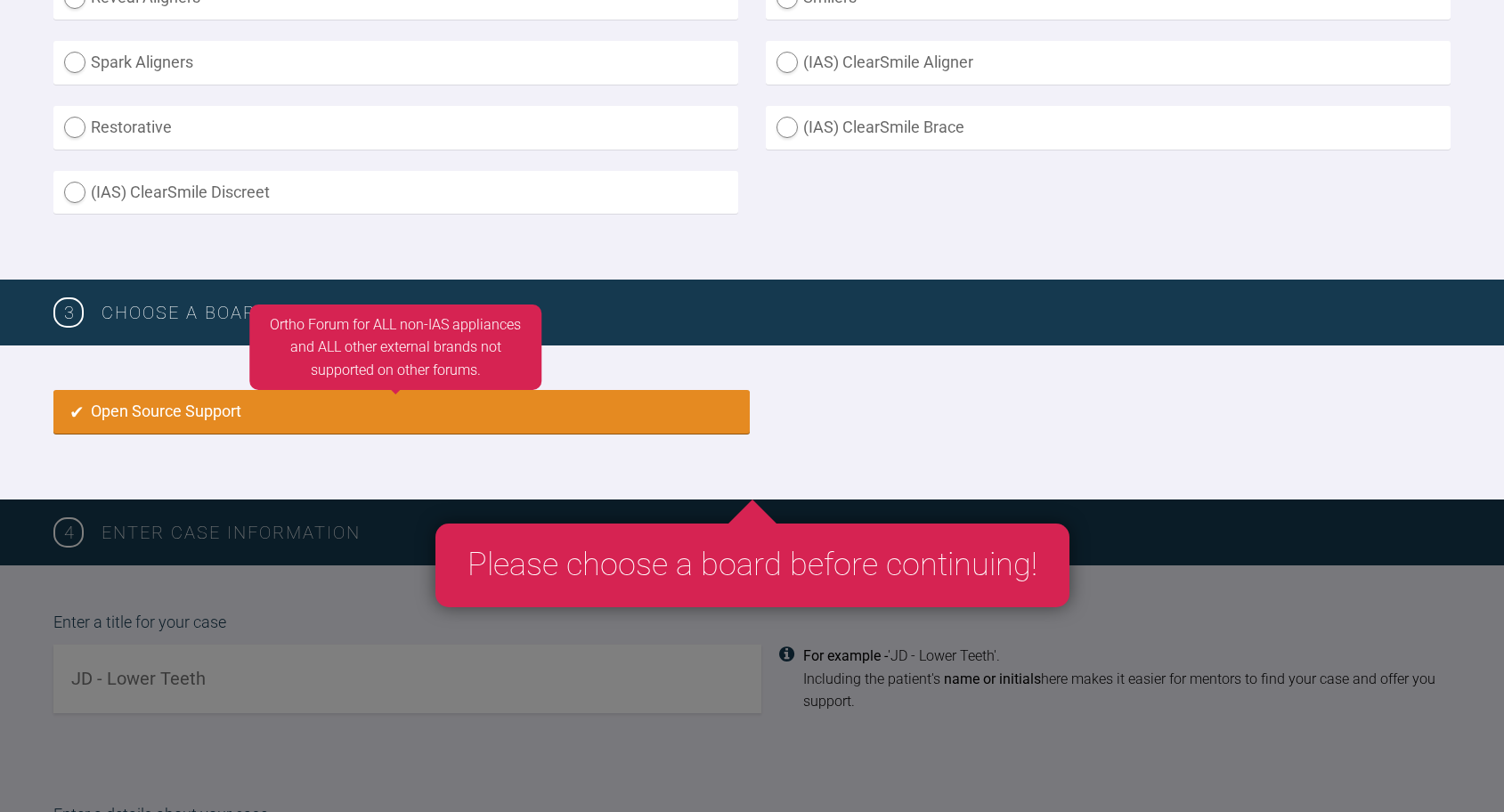
radio input "true"
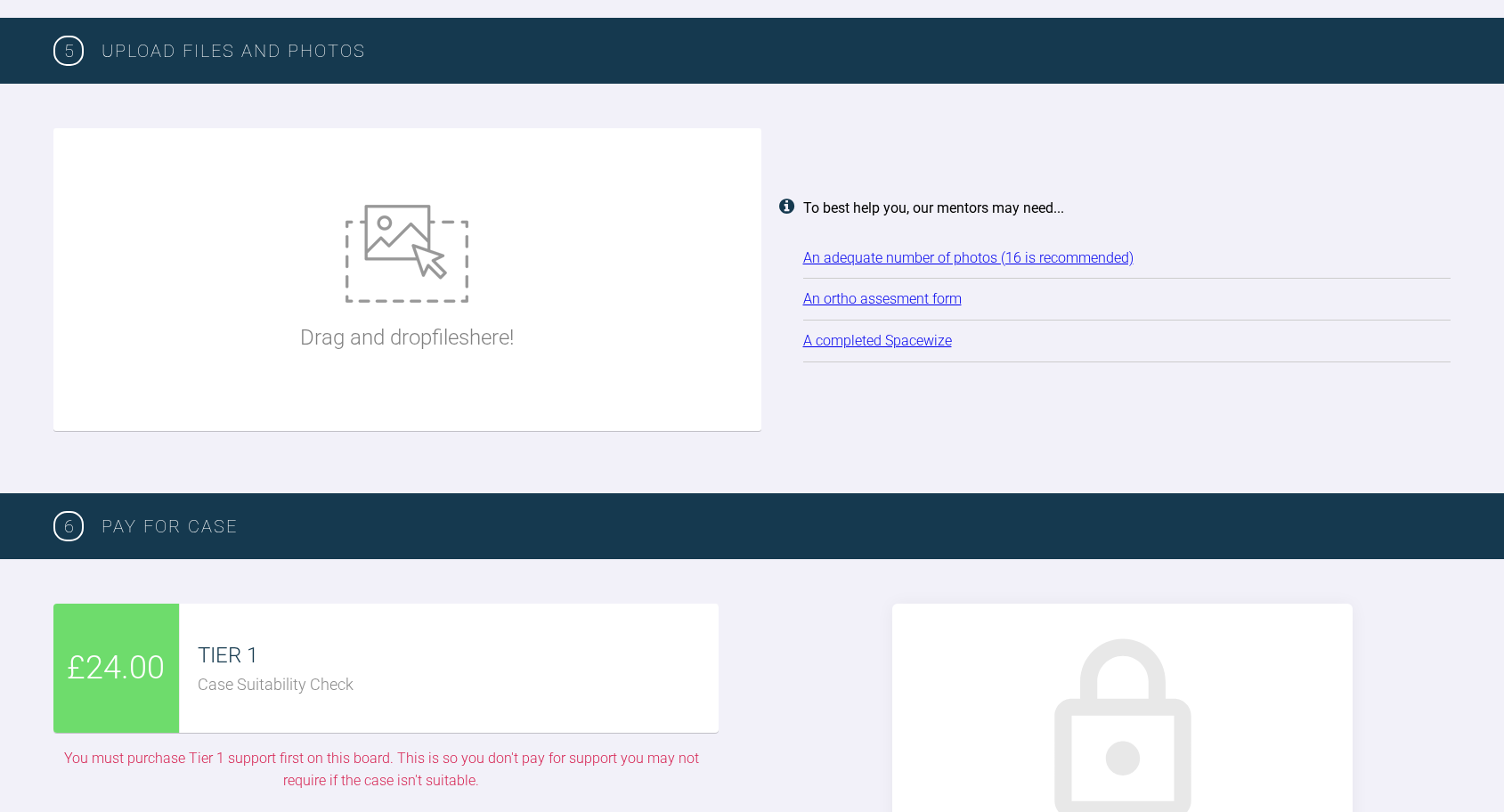
scroll to position [2357, 0]
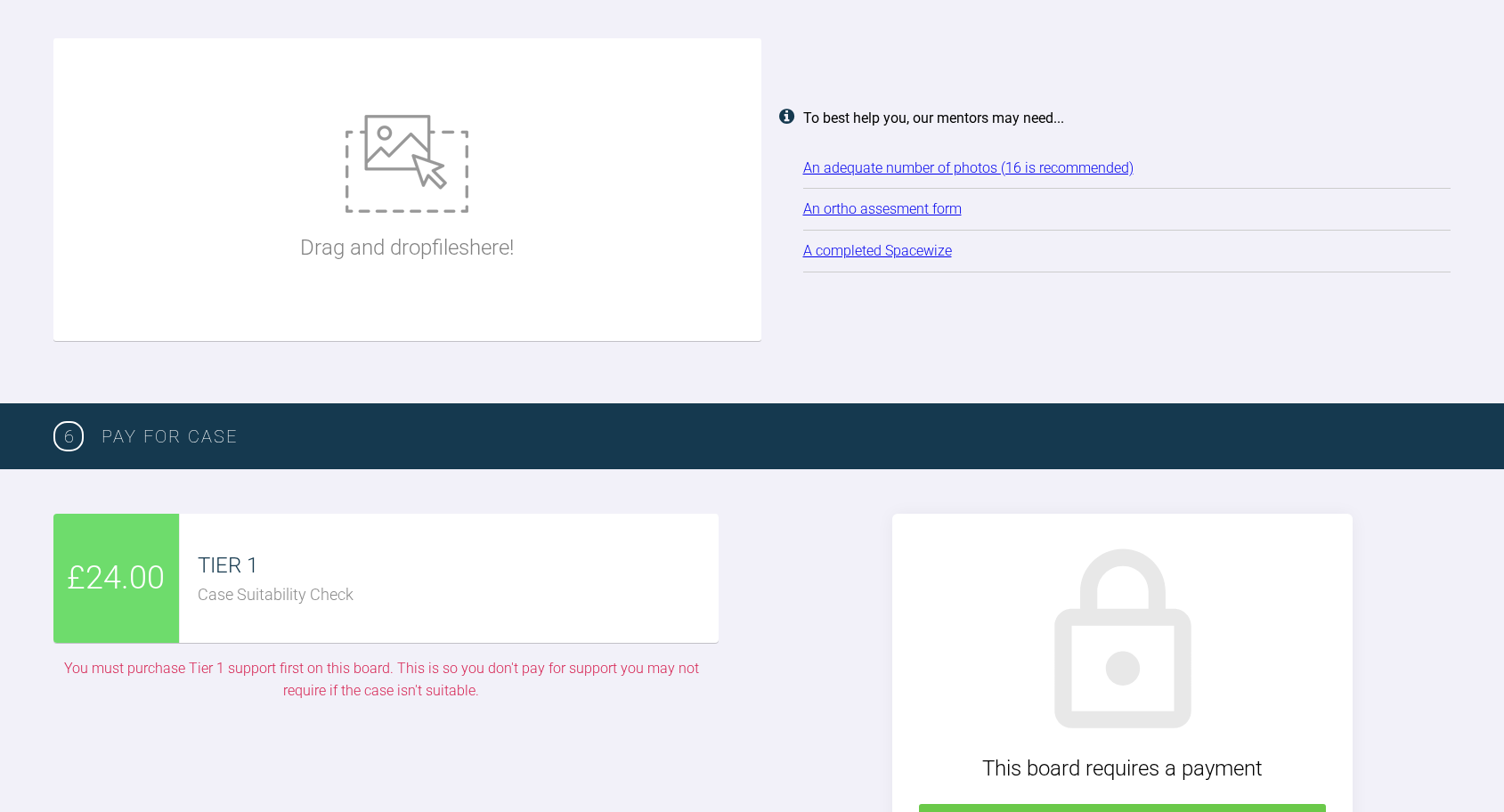
click at [845, 200] on link "An ortho assesment form" at bounding box center [882, 208] width 158 height 17
click at [863, 200] on link "An ortho assesment form" at bounding box center [882, 208] width 158 height 17
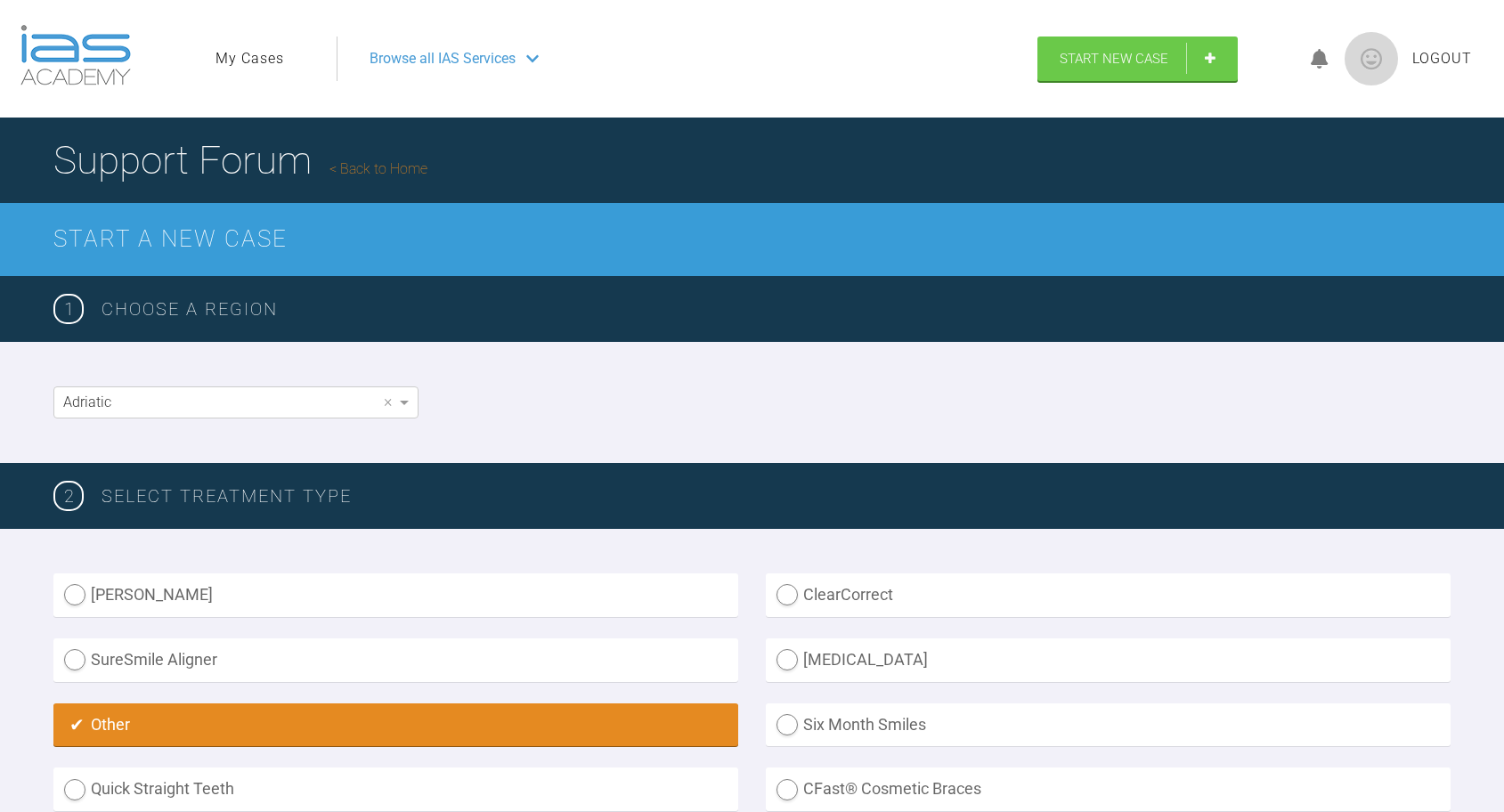
scroll to position [0, 0]
click at [257, 56] on link "My Cases" at bounding box center [249, 58] width 69 height 23
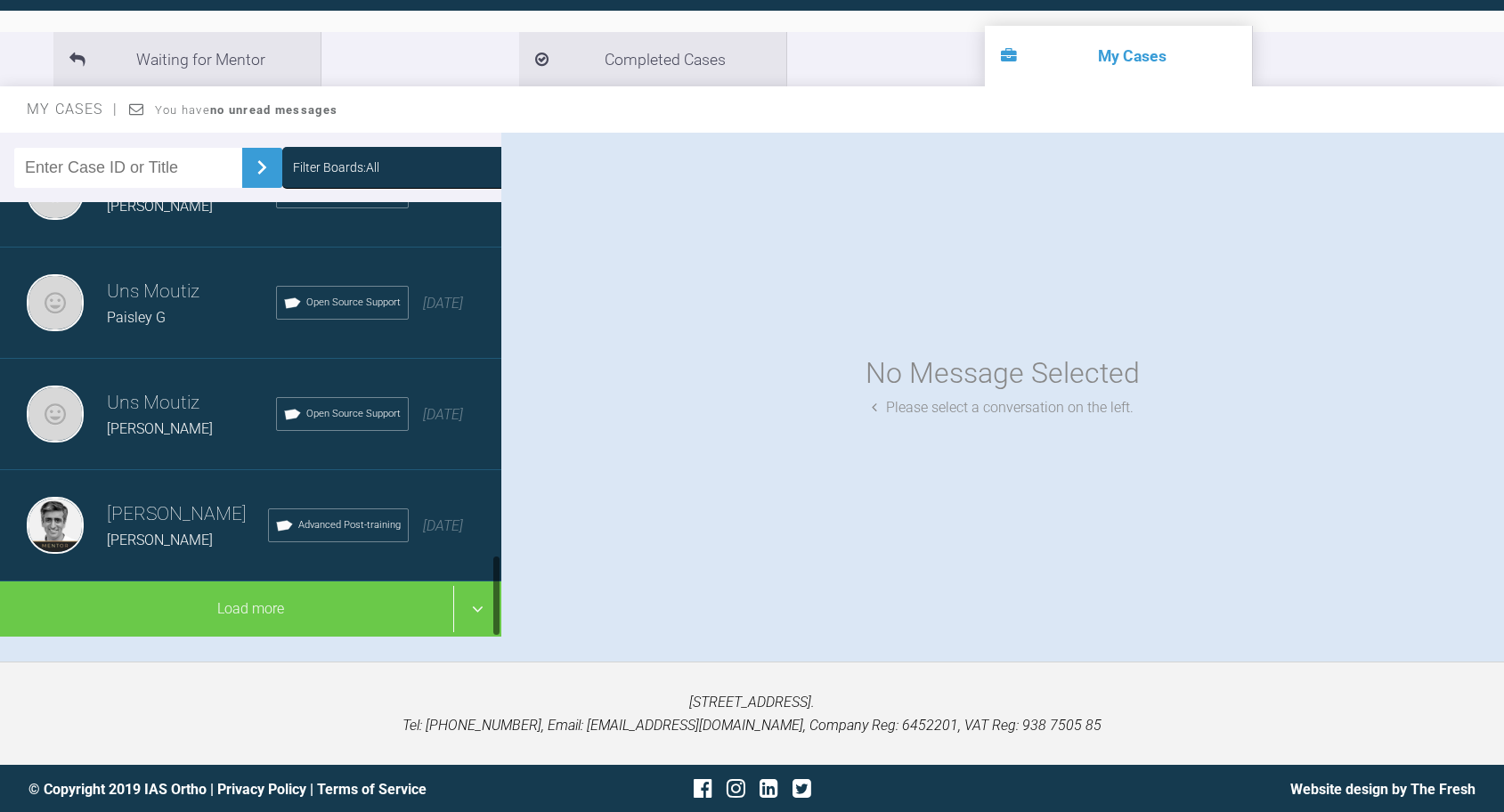
scroll to position [1845, 0]
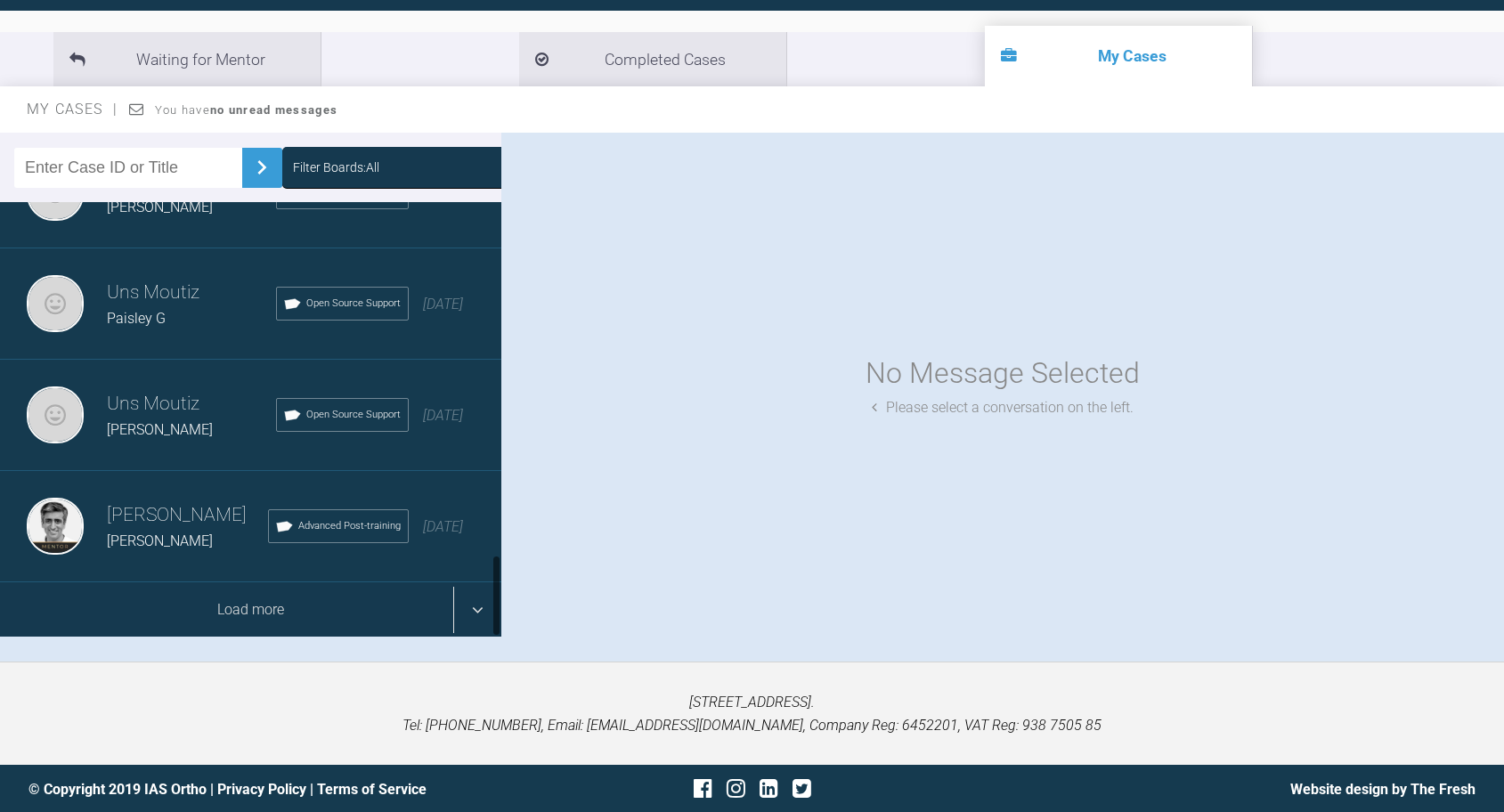
click at [479, 604] on div "Load more" at bounding box center [250, 609] width 502 height 55
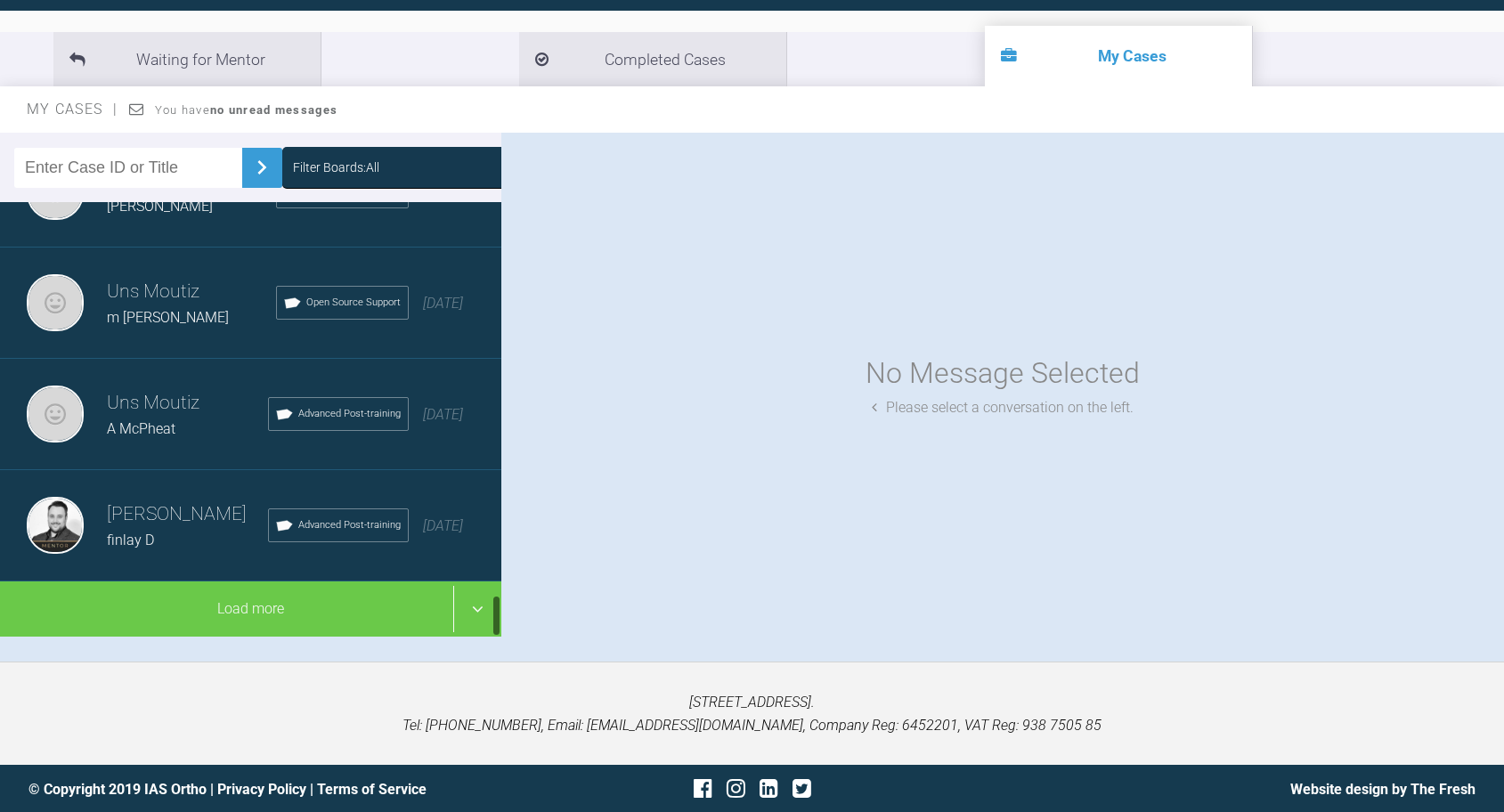
scroll to position [4071, 0]
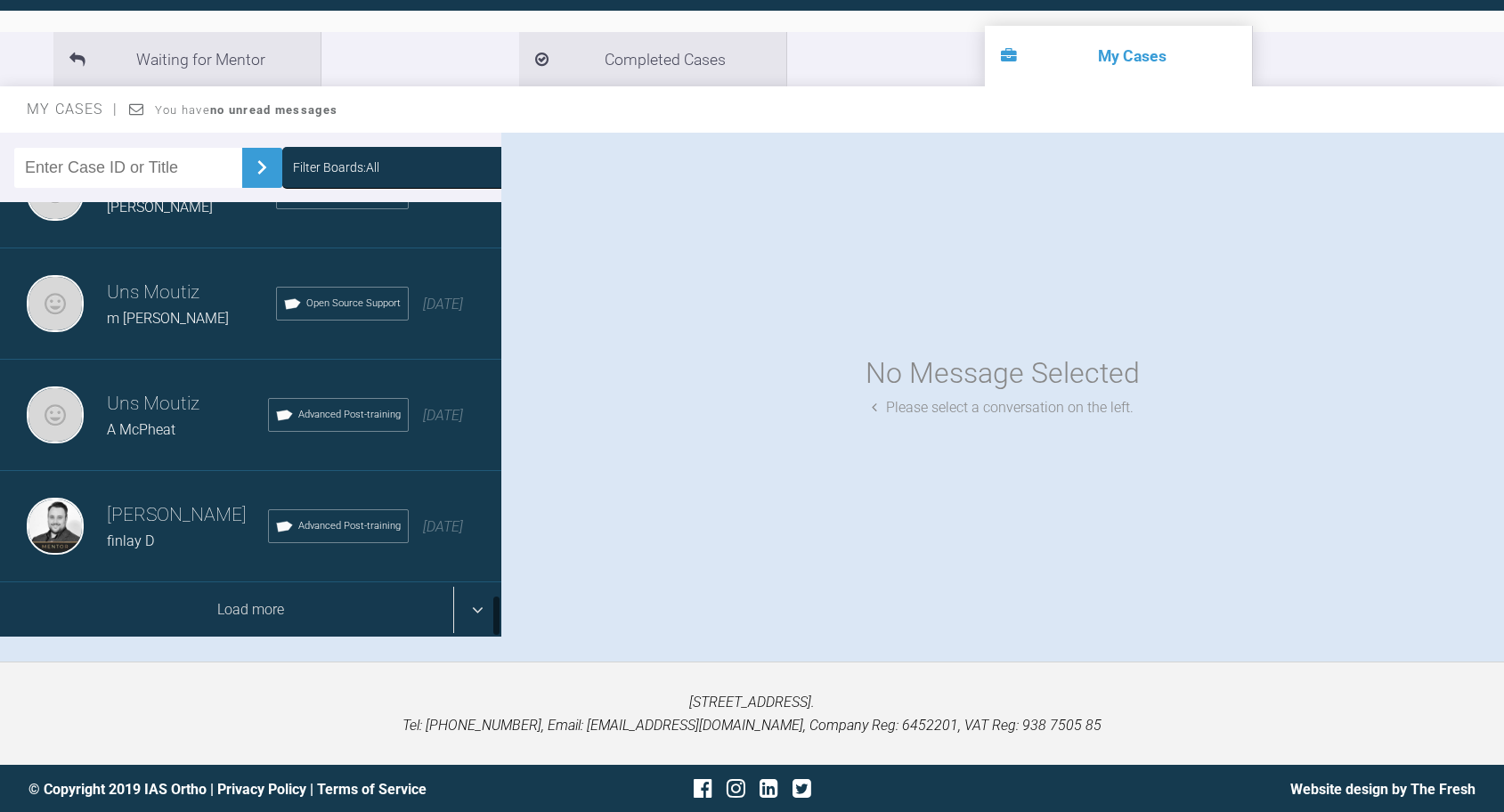
click at [474, 606] on div "Load more" at bounding box center [250, 609] width 502 height 55
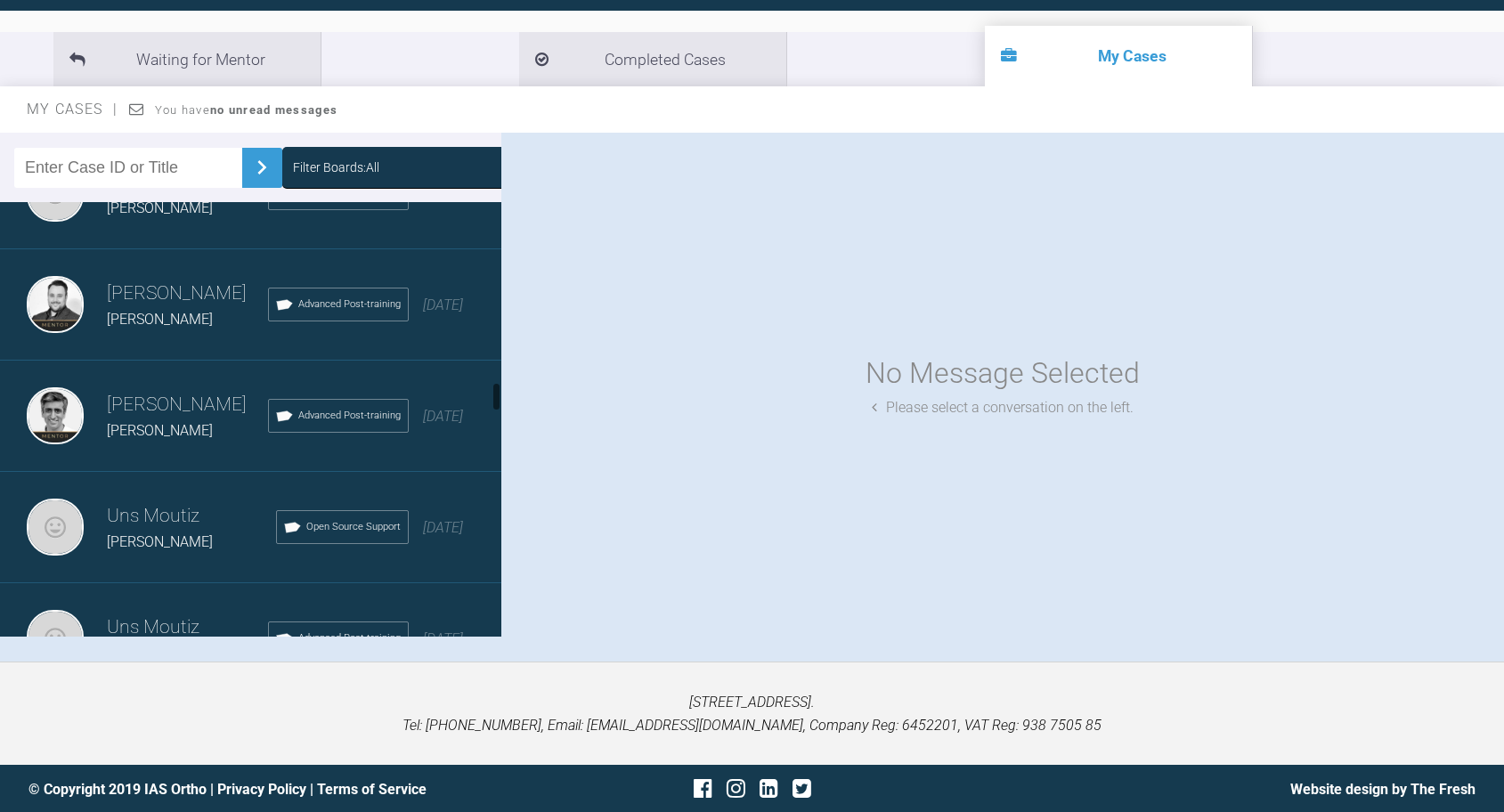
scroll to position [2571, 0]
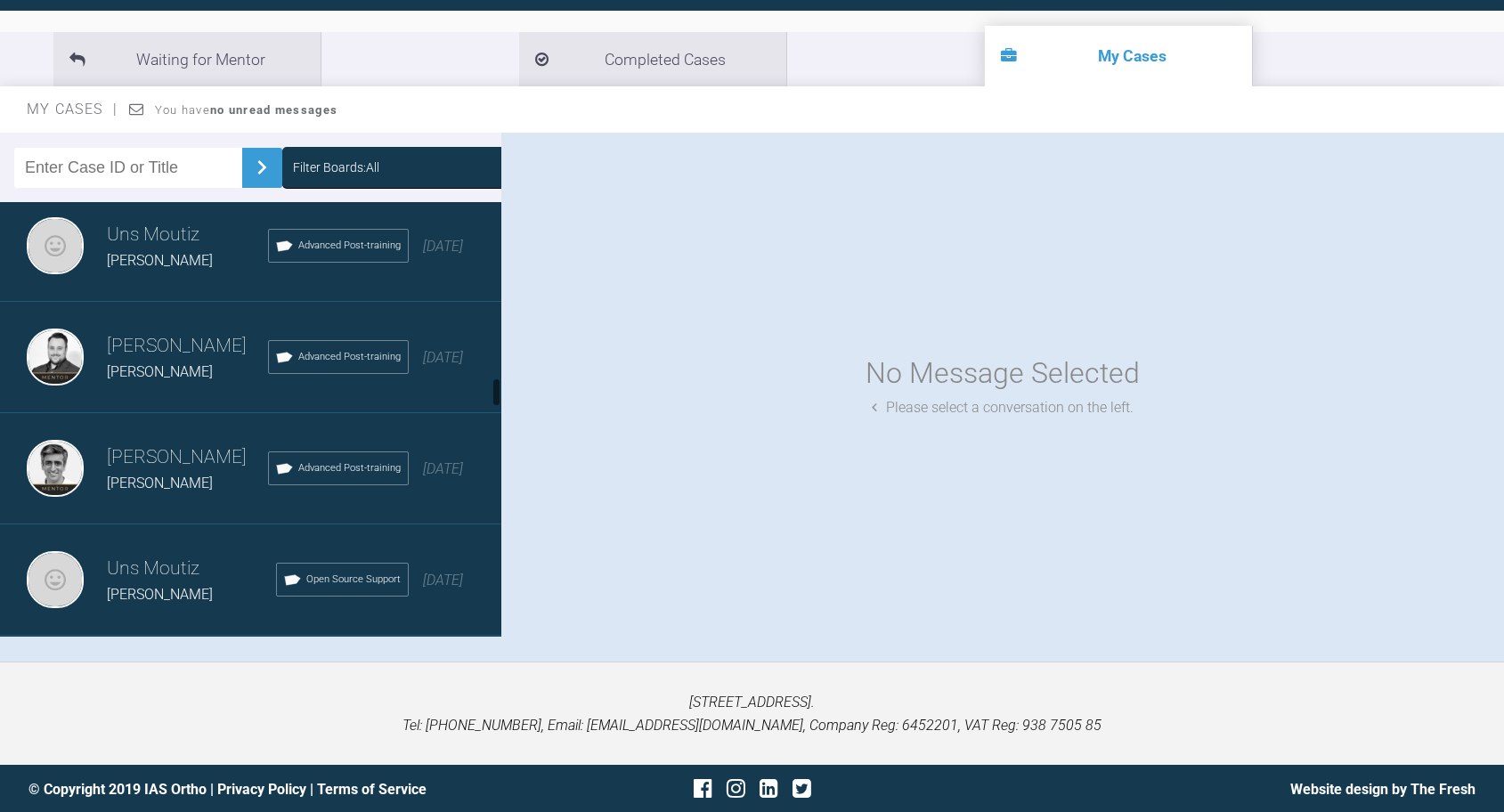
click at [168, 469] on h3 "[PERSON_NAME]" at bounding box center [187, 457] width 161 height 30
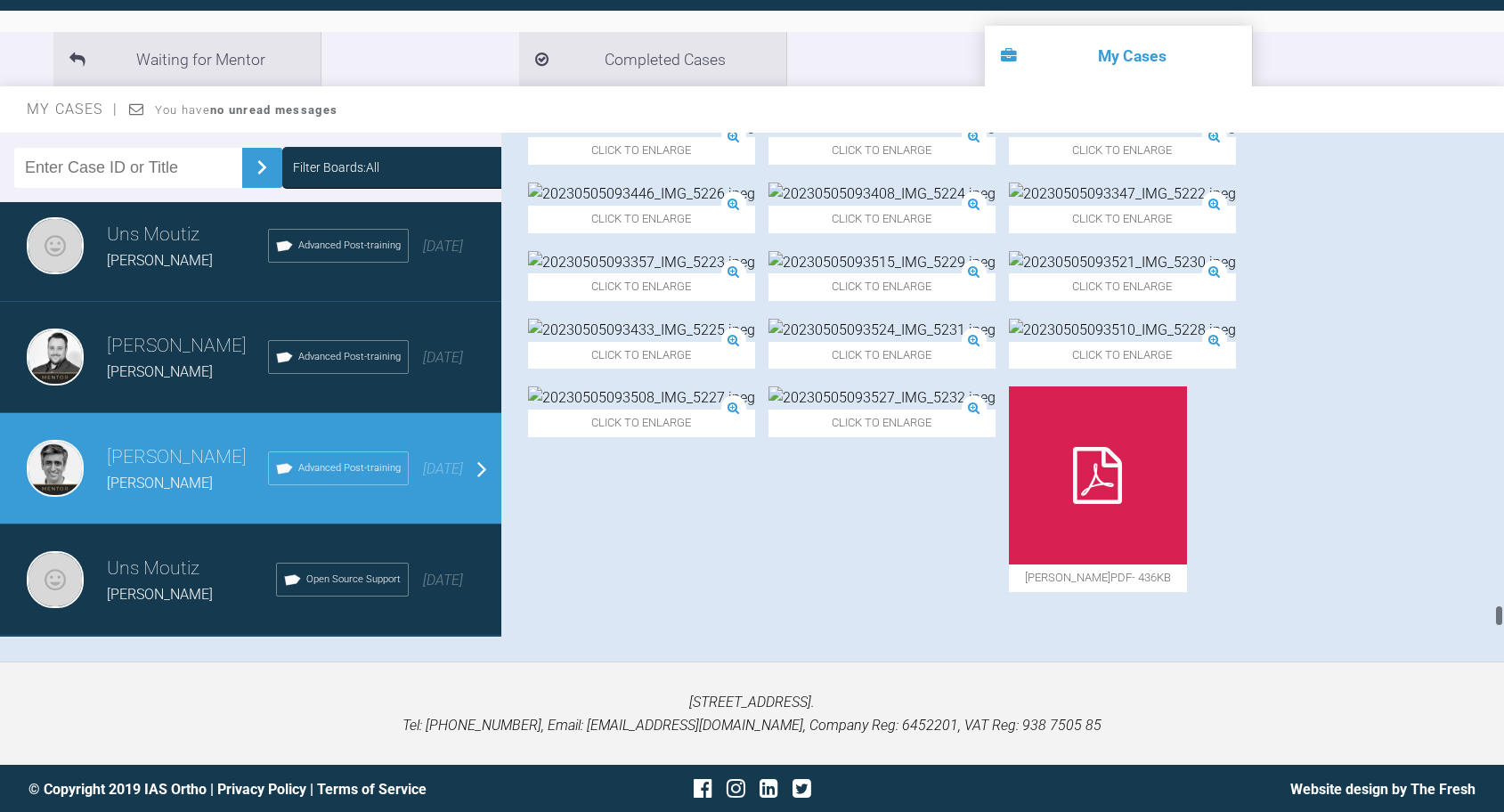
scroll to position [13241, 0]
click at [1236, 342] on img at bounding box center [1122, 330] width 228 height 23
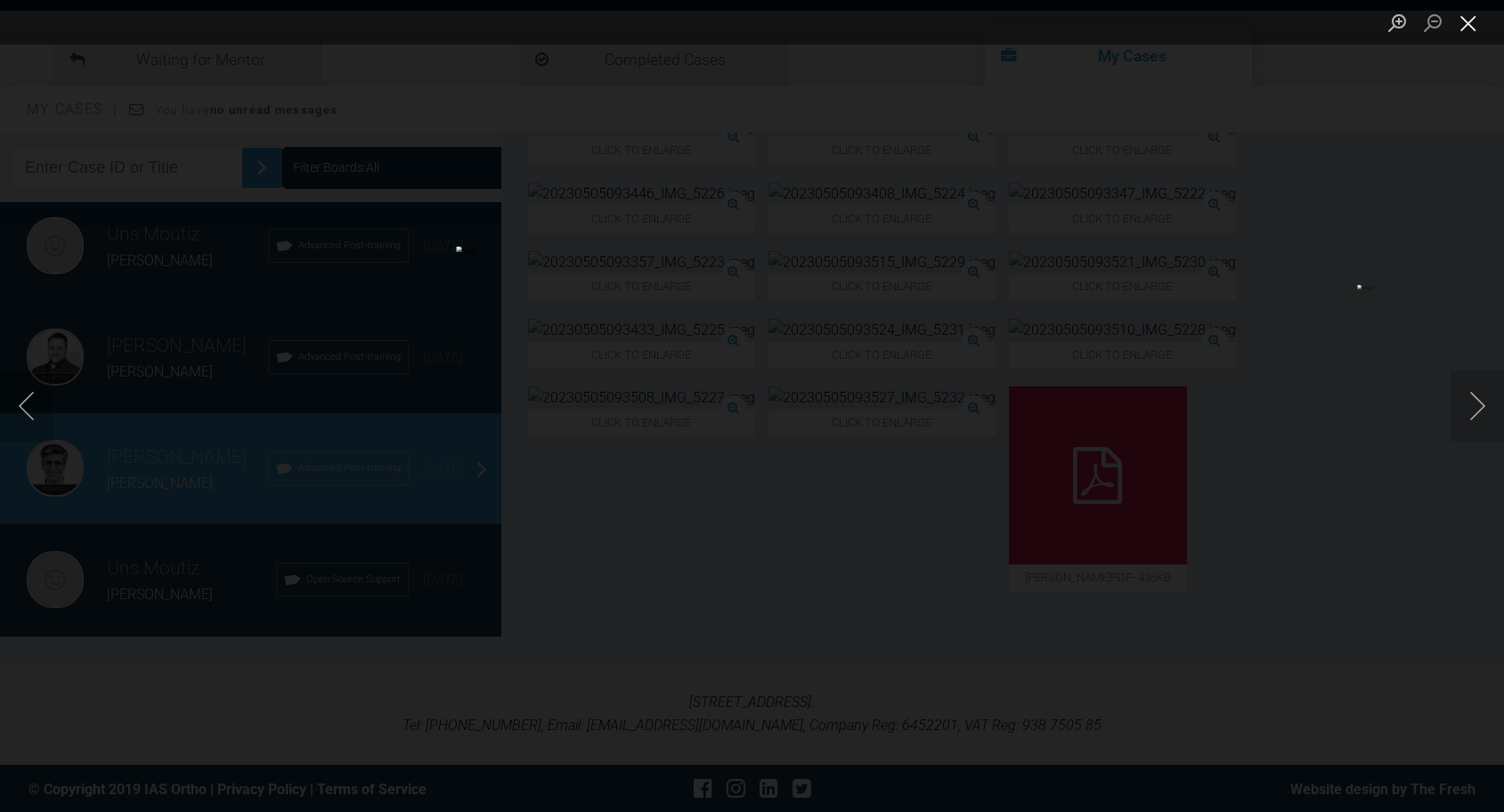
click at [1467, 37] on button "Close lightbox" at bounding box center [1468, 23] width 36 height 31
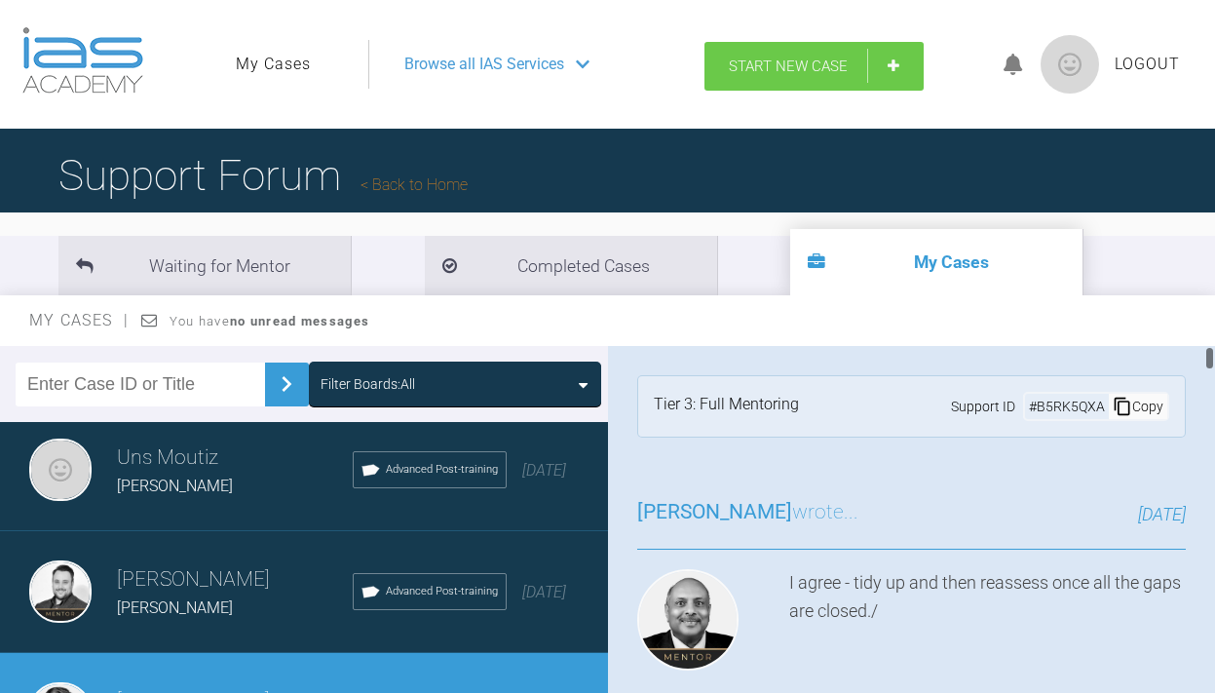
scroll to position [0, 0]
click at [802, 75] on link "Start New Case" at bounding box center [814, 66] width 219 height 49
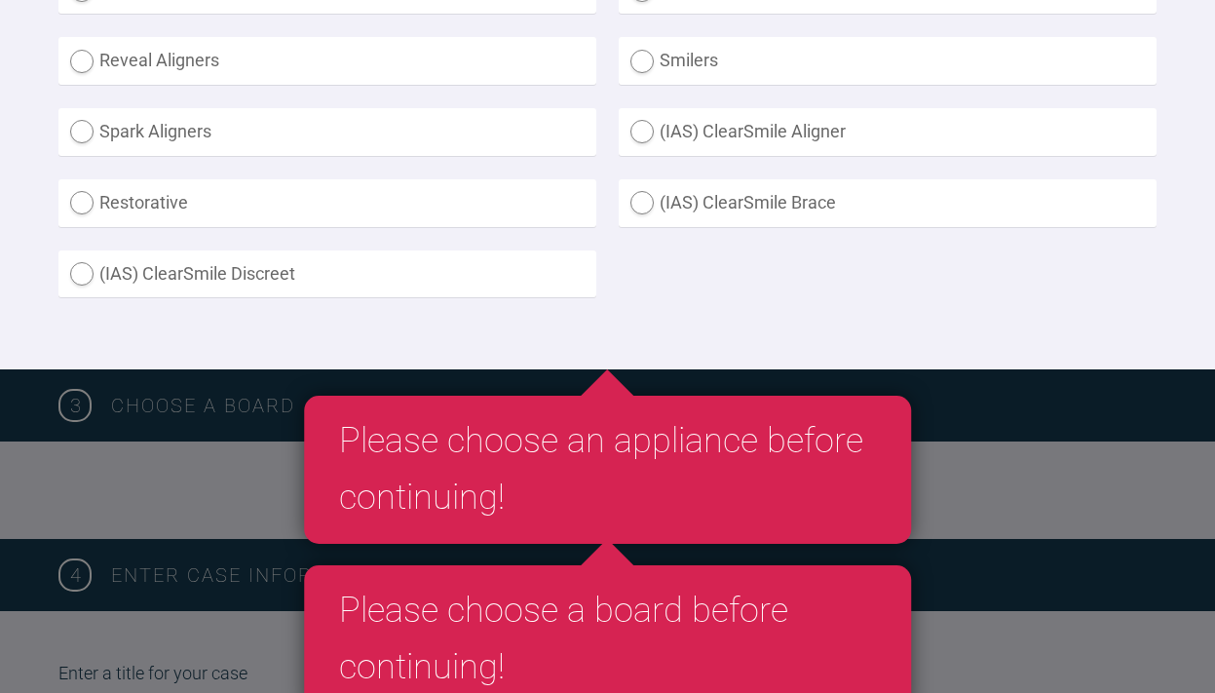
scroll to position [815, 0]
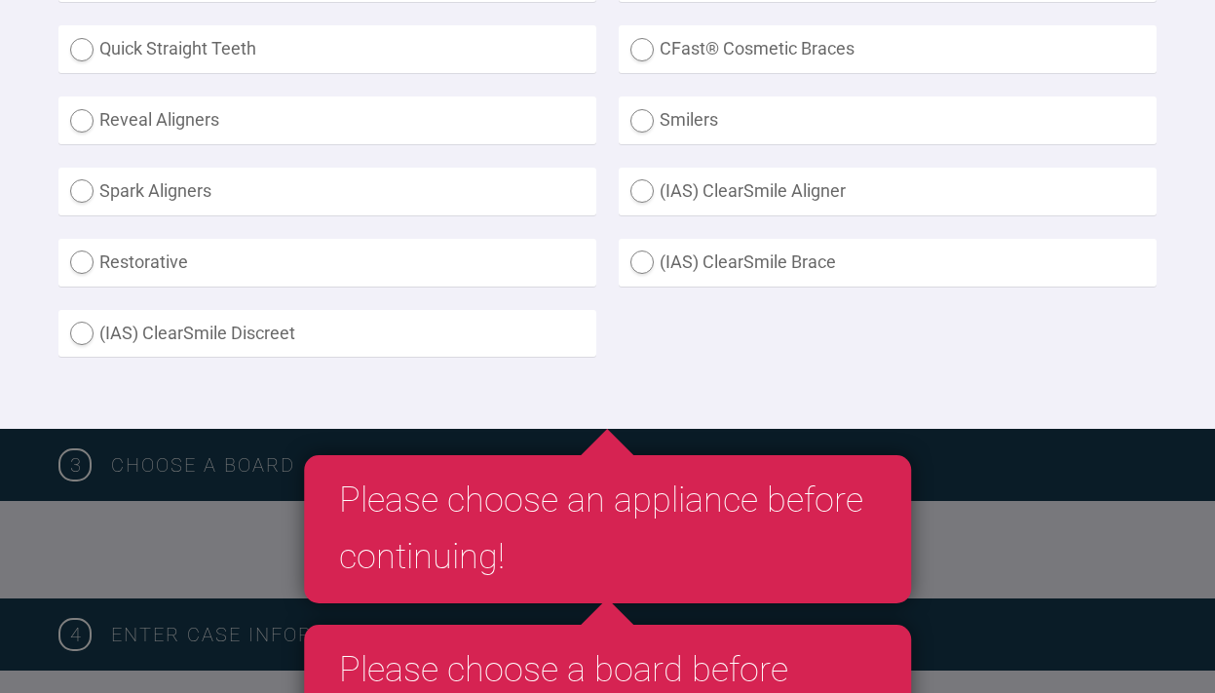
click at [634, 111] on label "Smilers" at bounding box center [888, 120] width 538 height 48
radio input "true"
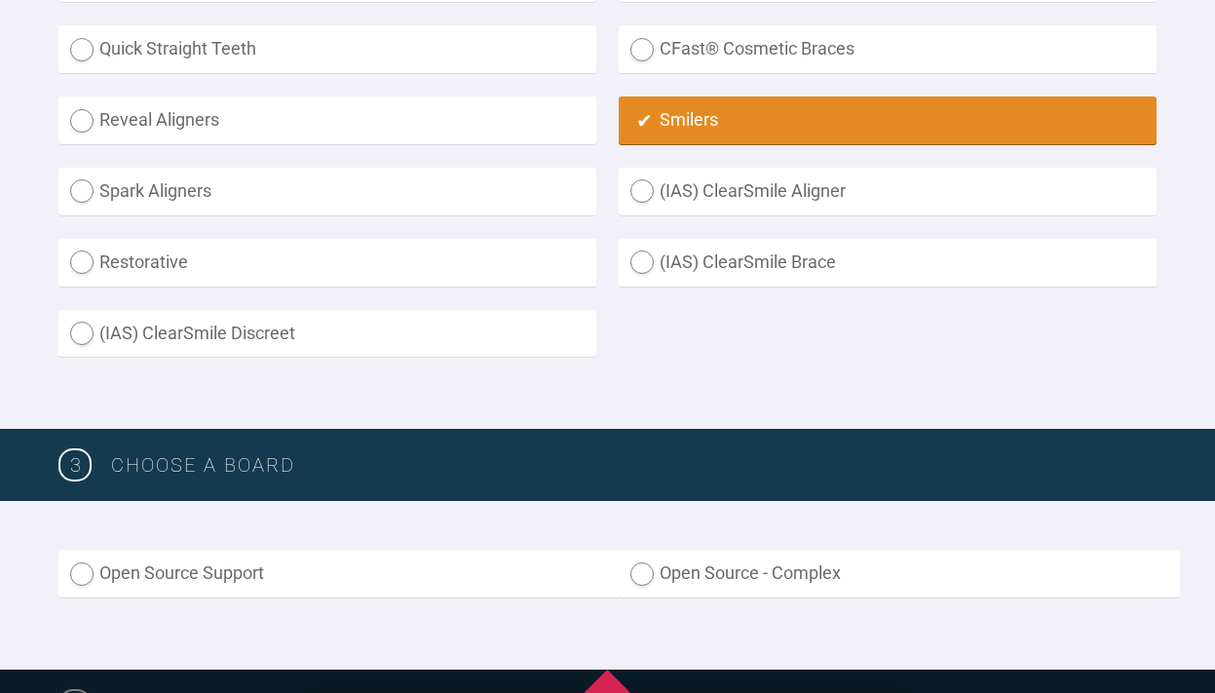
scroll to position [1230, 0]
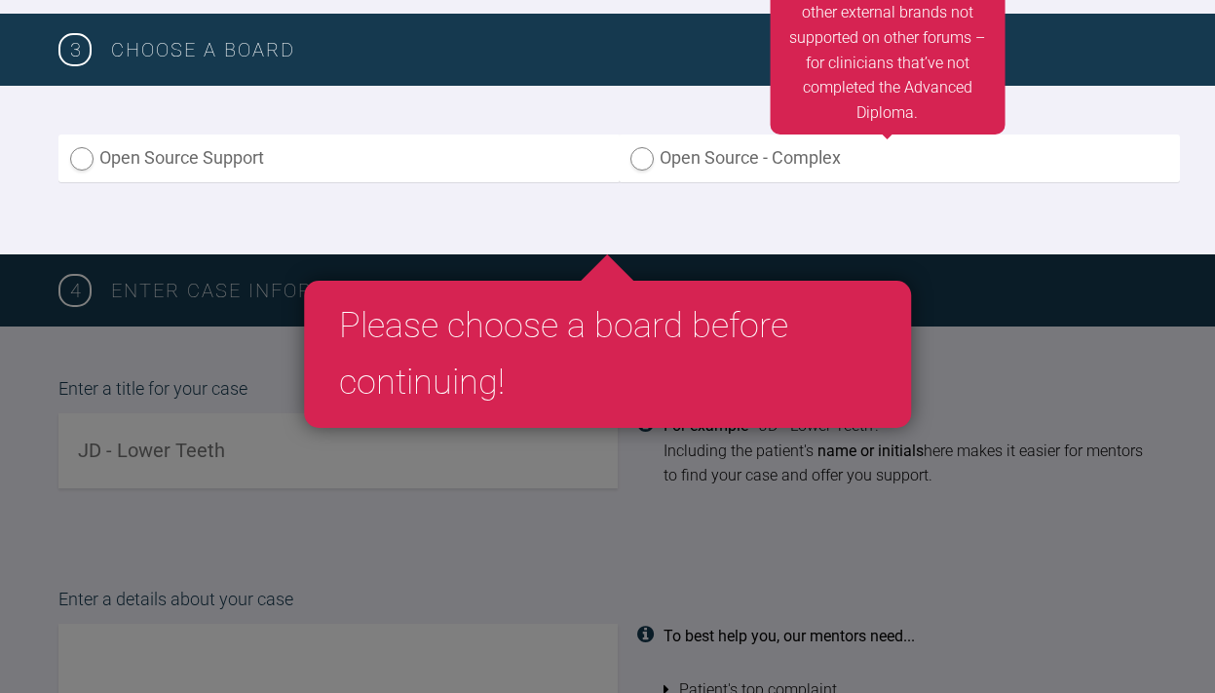
click at [639, 160] on label "Open Source - Complex" at bounding box center [900, 158] width 562 height 48
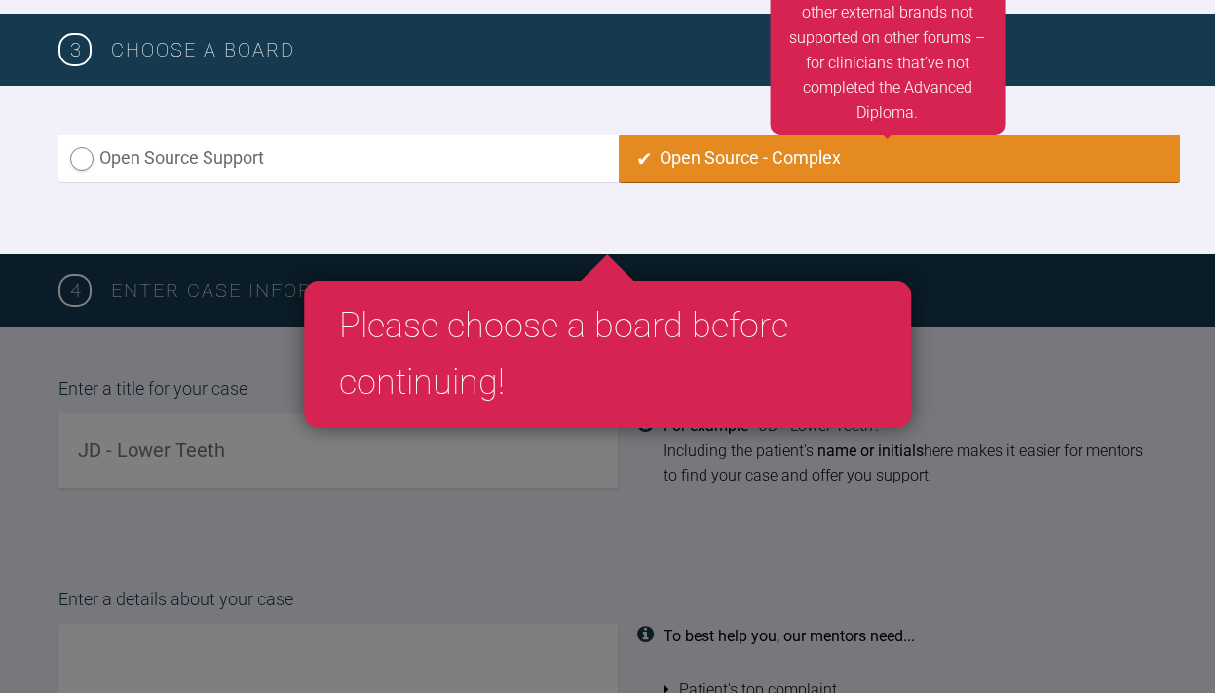
radio input "true"
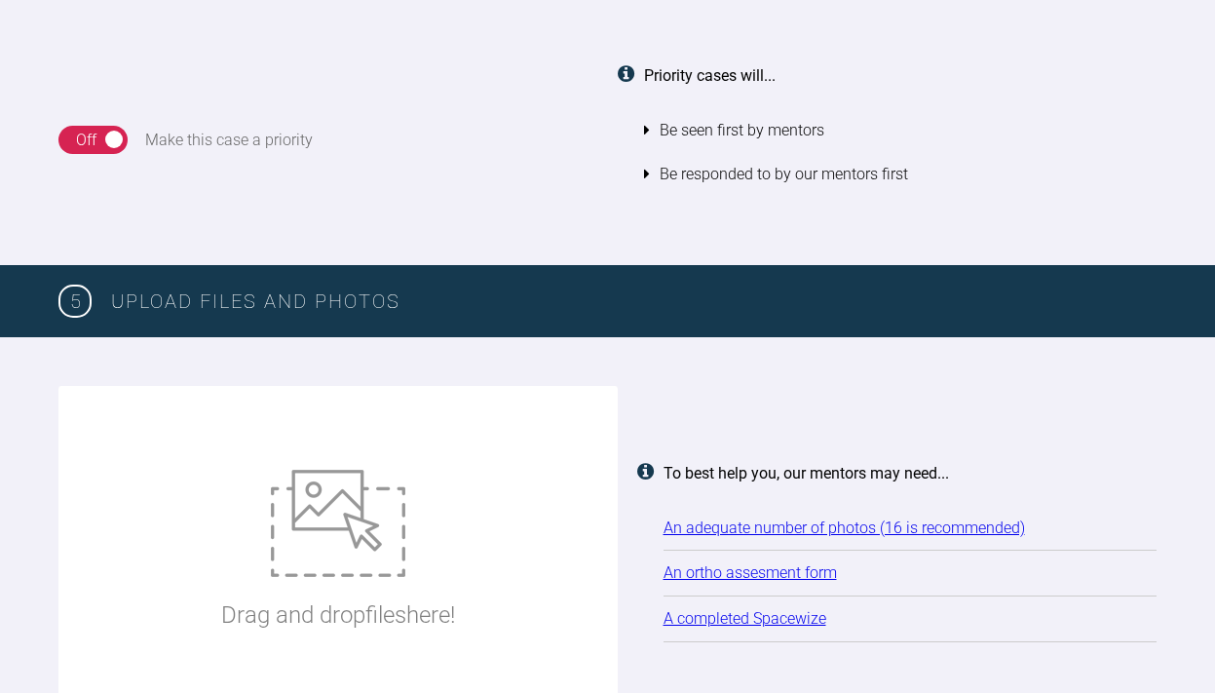
scroll to position [2316, 0]
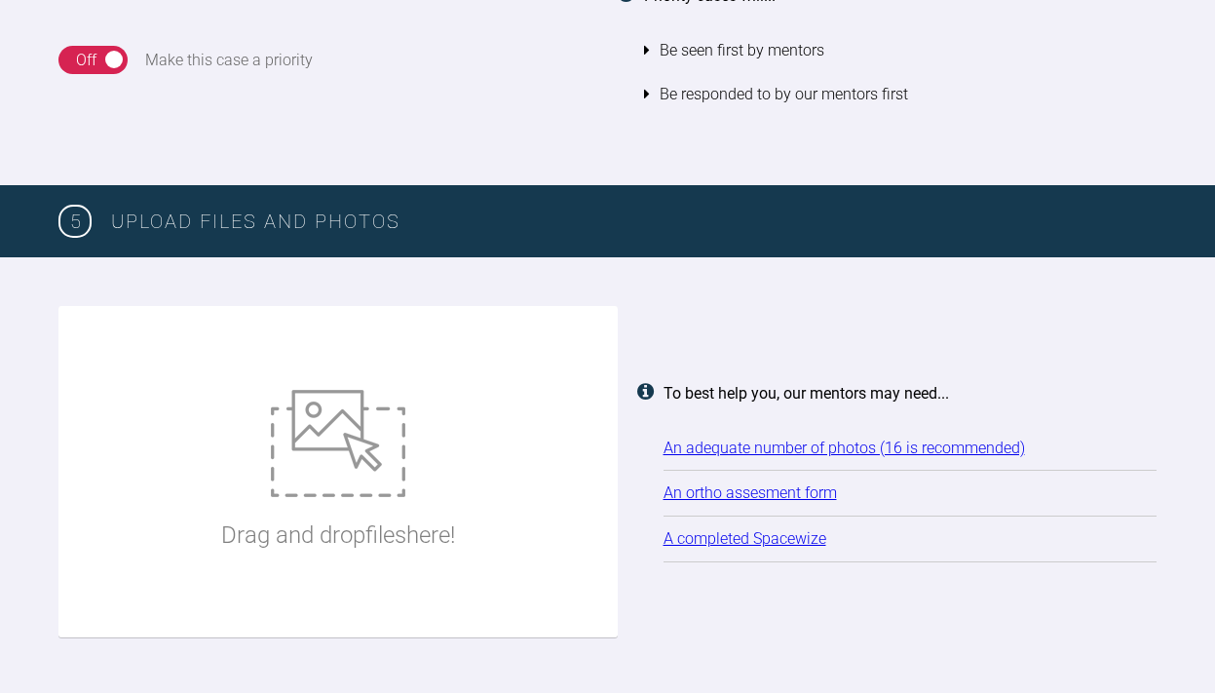
click at [711, 483] on link "An ortho assesment form" at bounding box center [750, 492] width 173 height 19
